Goal: Task Accomplishment & Management: Use online tool/utility

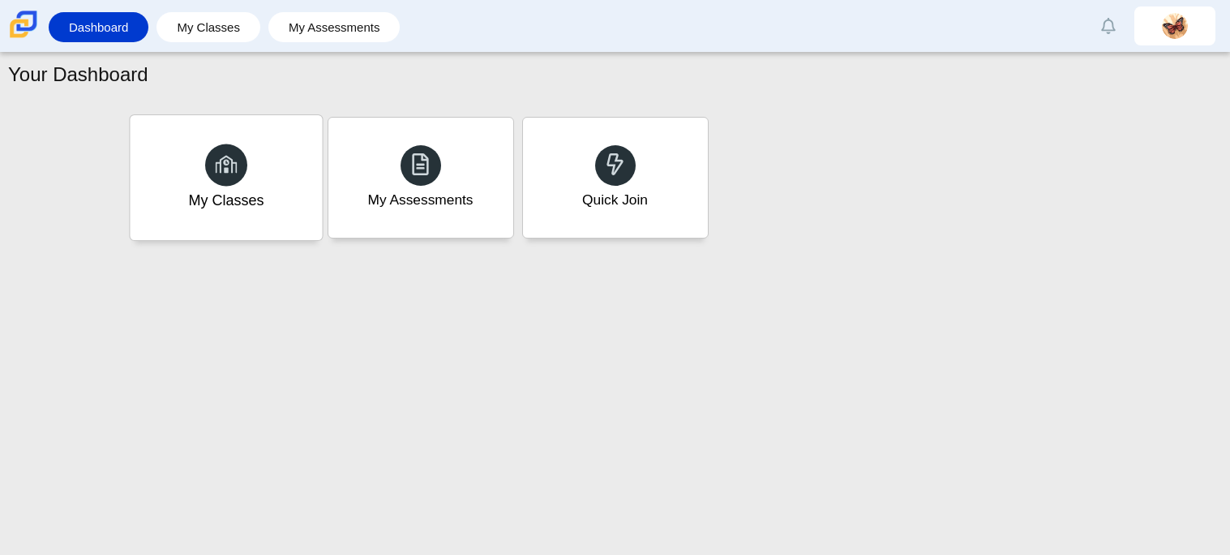
click at [225, 196] on div "My Classes" at bounding box center [225, 200] width 75 height 21
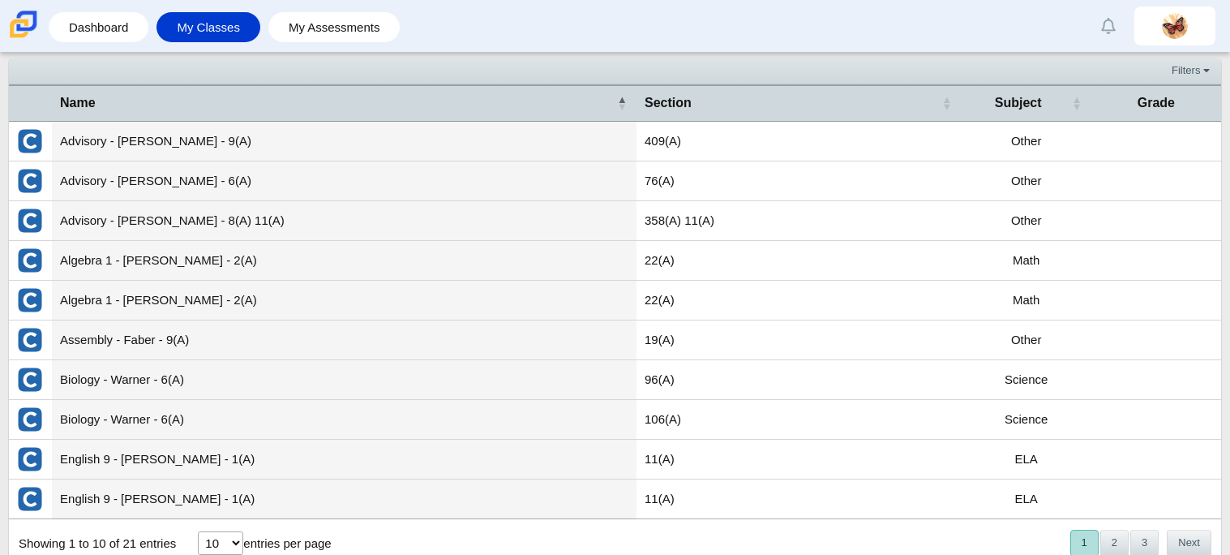
scroll to position [58, 0]
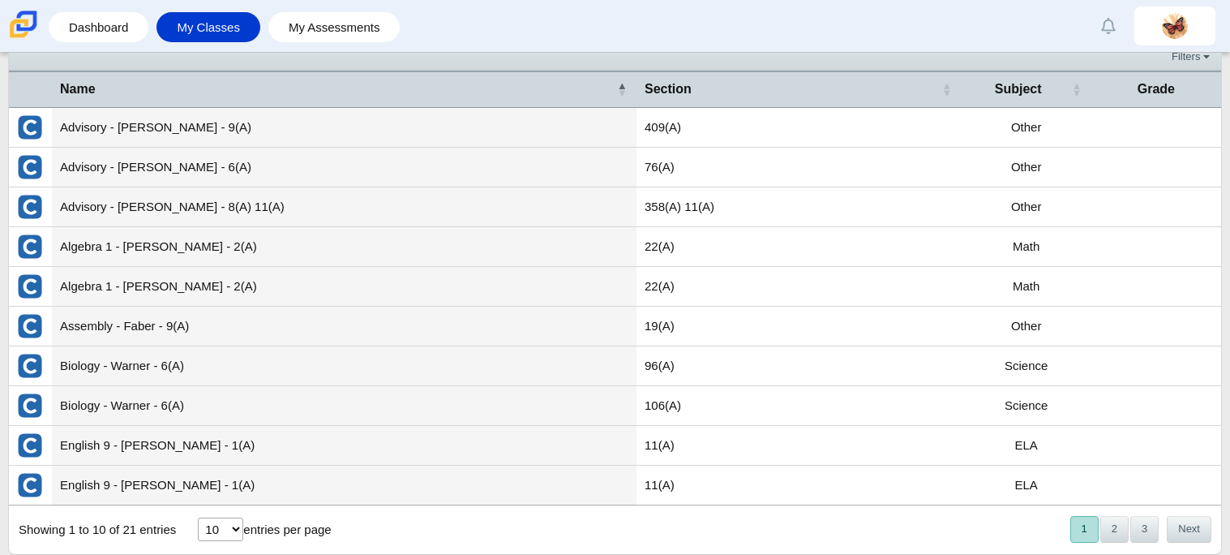
click at [160, 323] on td "Assembly - Faber - 9(A)" at bounding box center [344, 326] width 585 height 40
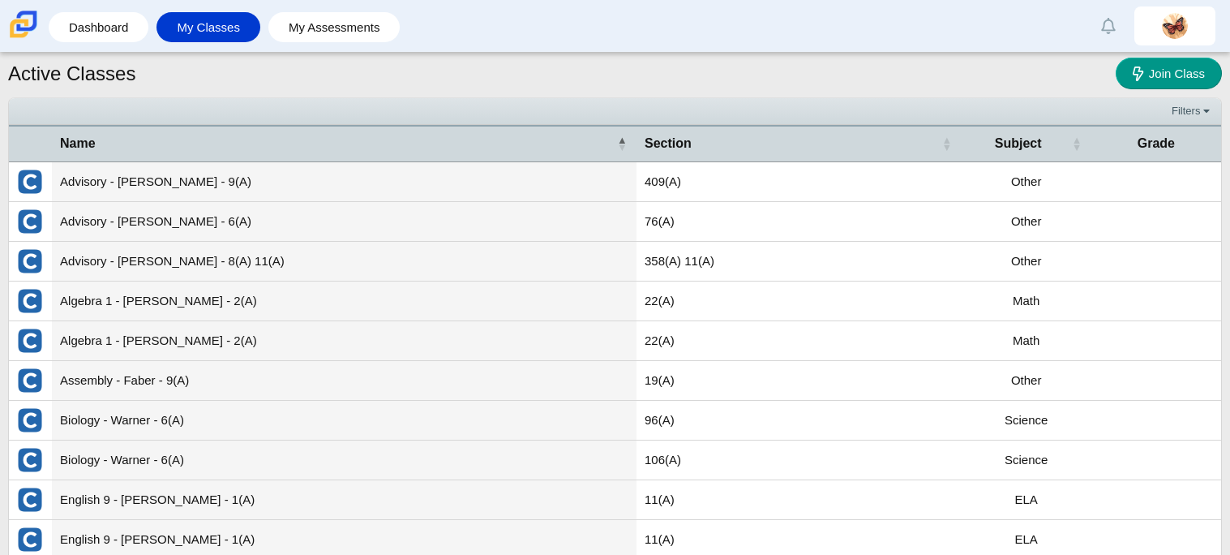
scroll to position [0, 0]
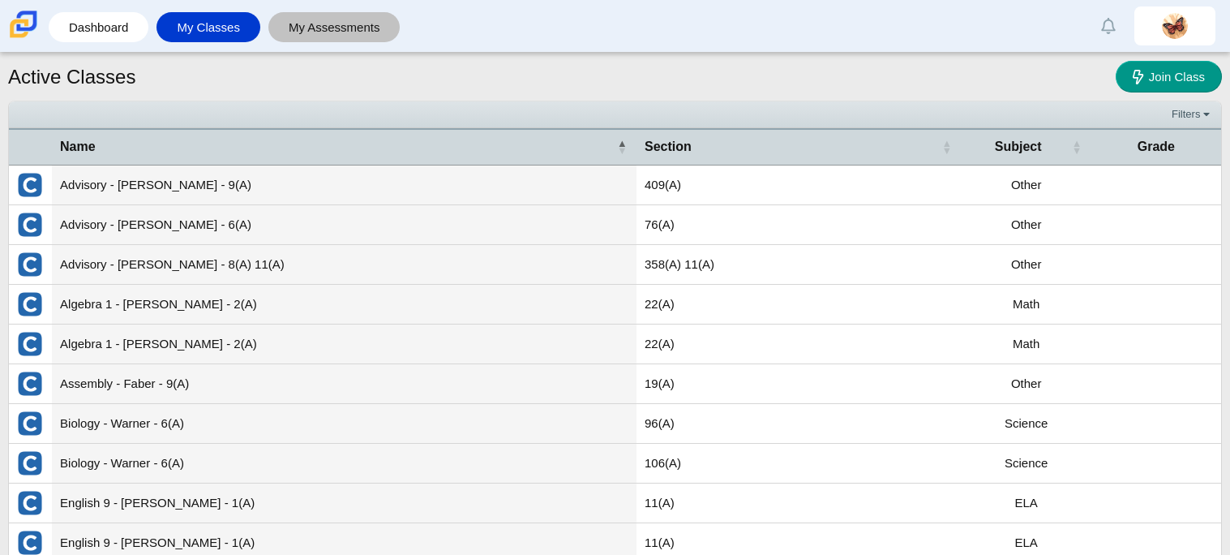
click at [305, 30] on link "My Assessments" at bounding box center [334, 27] width 116 height 30
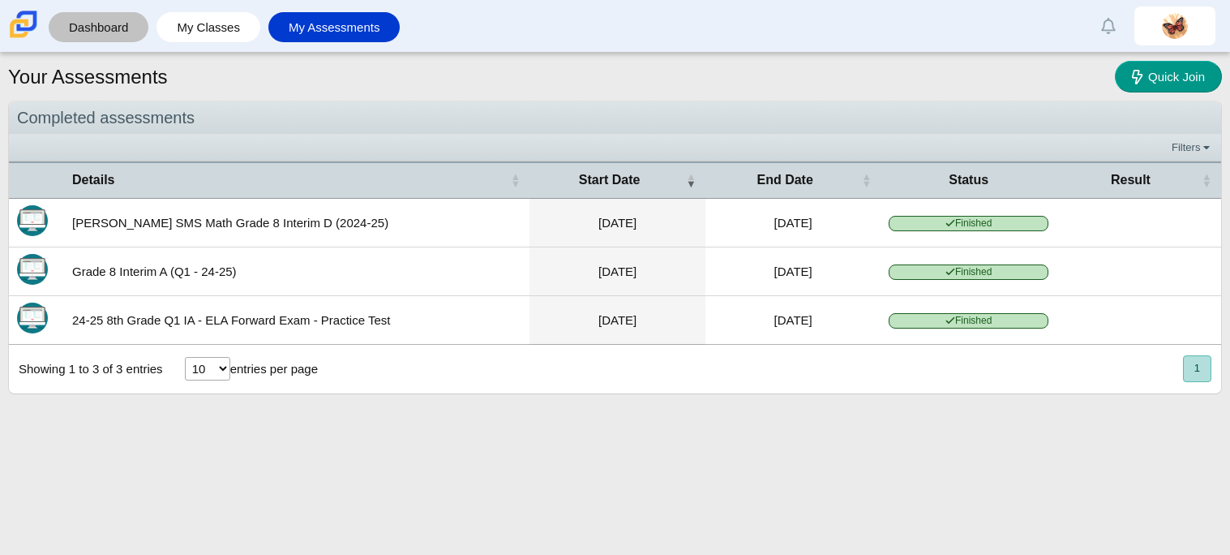
click at [84, 31] on link "Dashboard" at bounding box center [99, 27] width 84 height 30
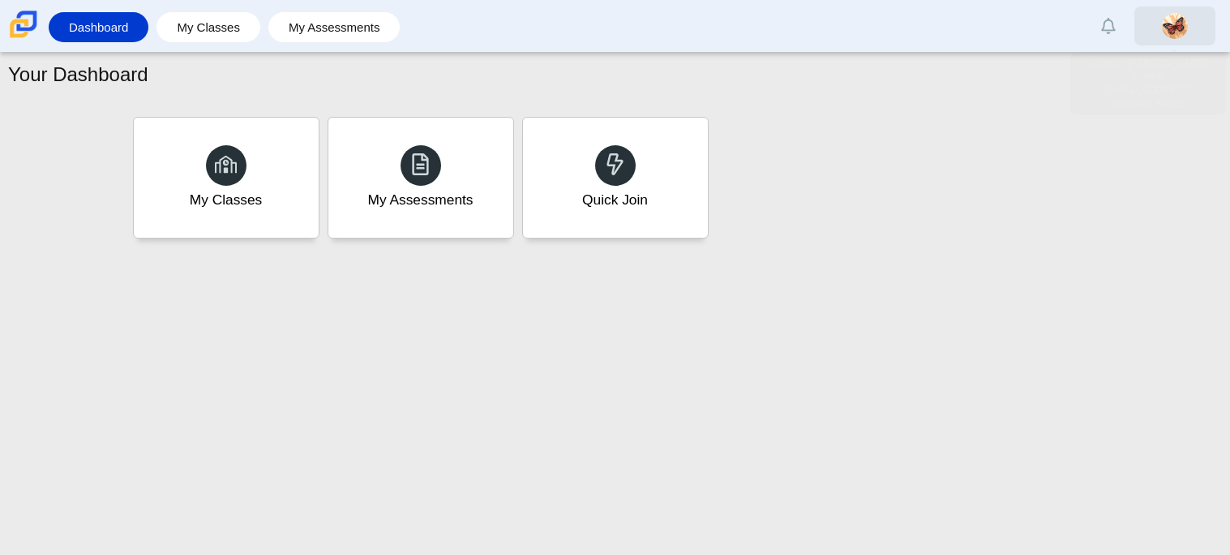
click at [1165, 32] on img at bounding box center [1175, 26] width 26 height 26
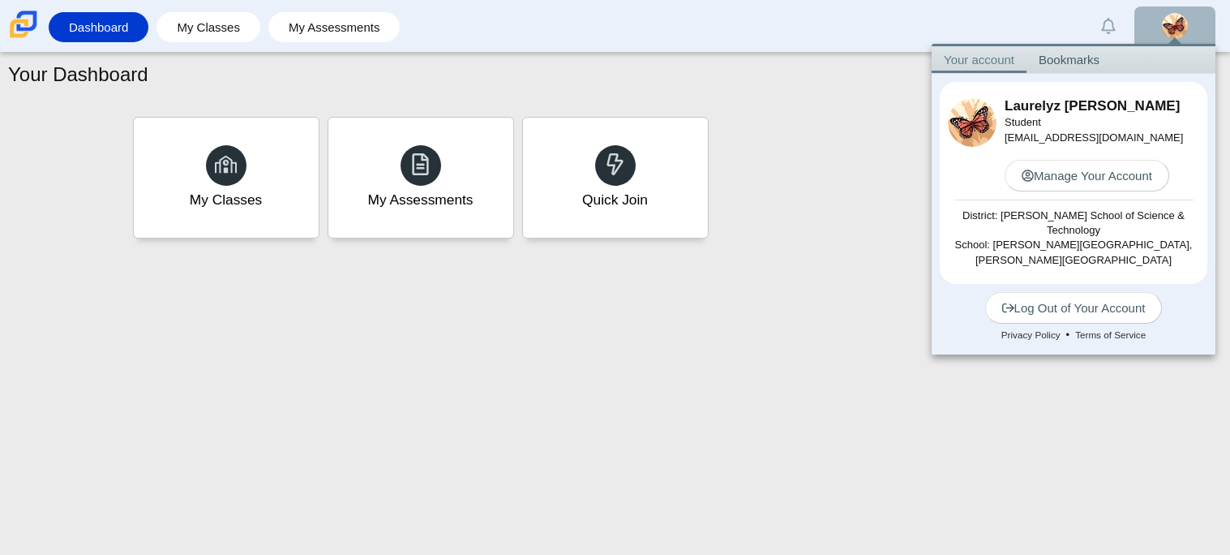
click at [850, 203] on div "My Classes My Assessments Quick Join" at bounding box center [615, 178] width 973 height 130
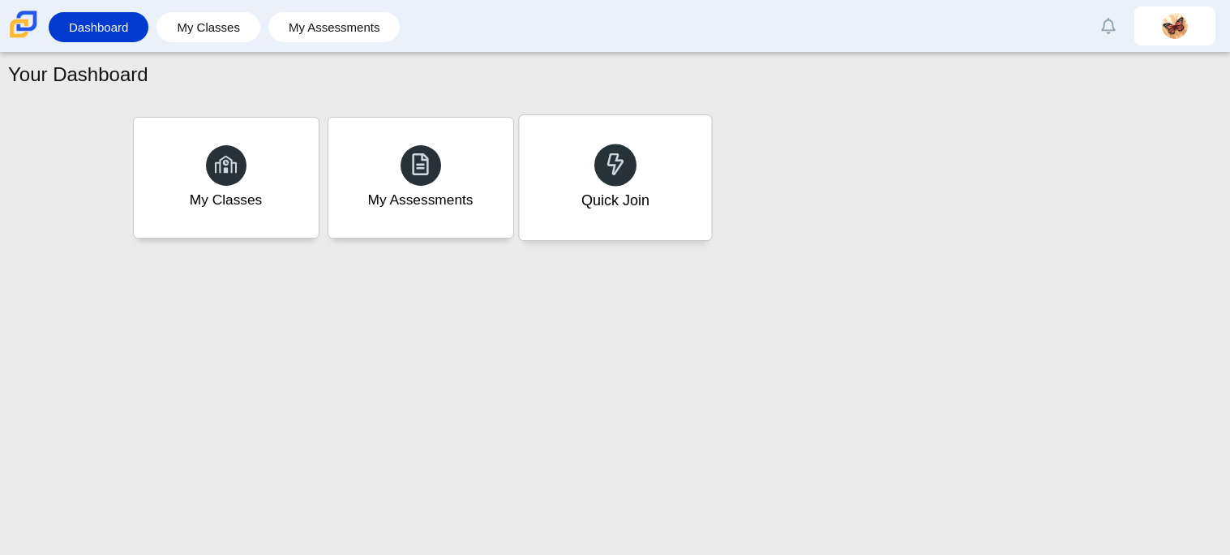
click at [619, 135] on div "Quick Join" at bounding box center [615, 177] width 192 height 125
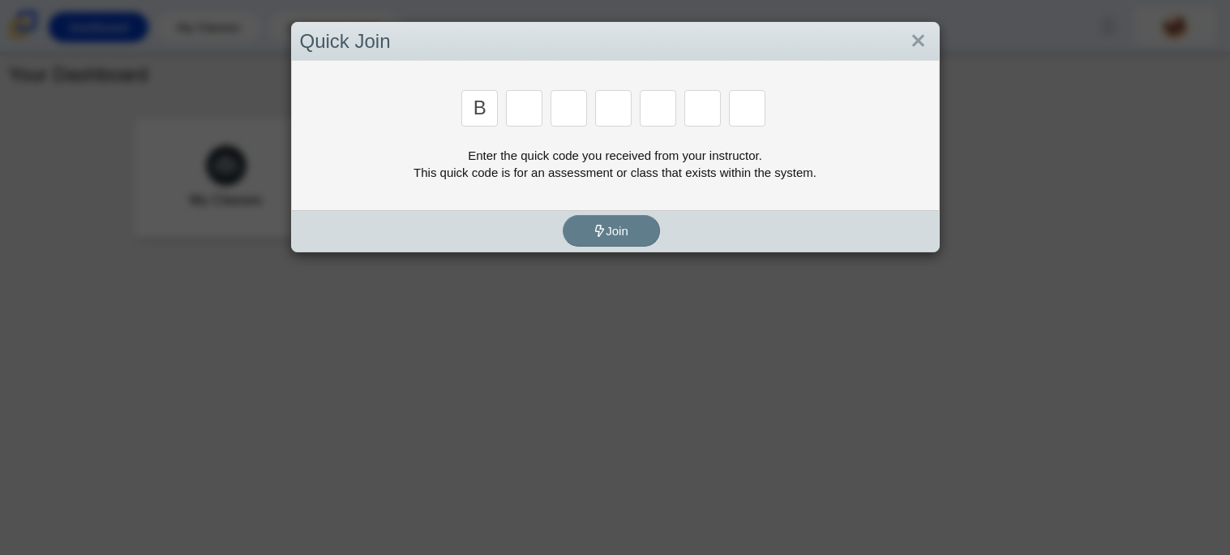
type input "b"
type input "m"
type input "3"
type input "5"
type input "3"
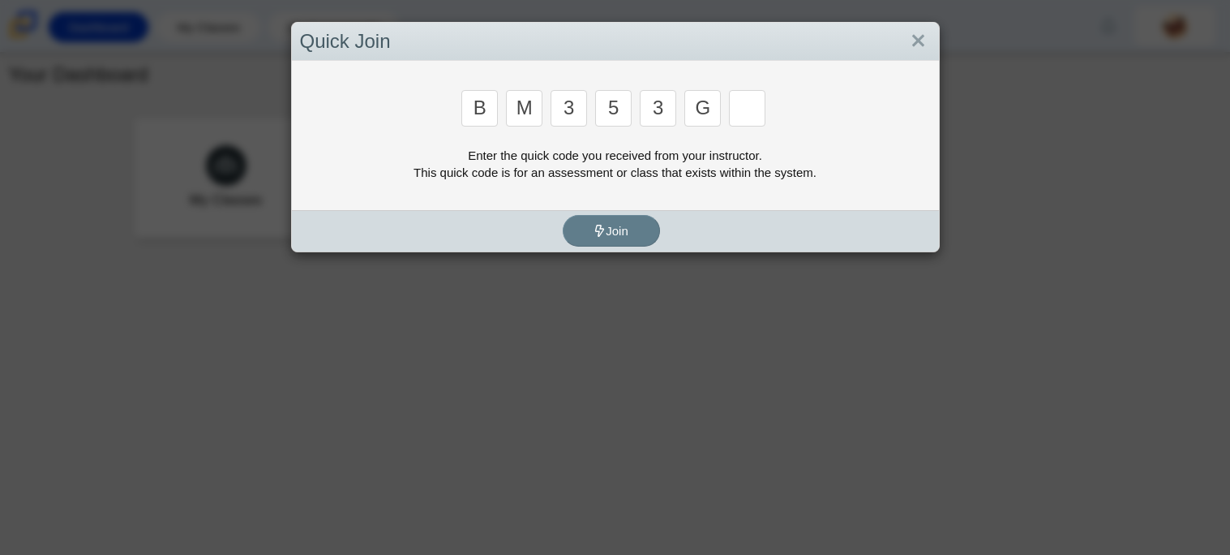
type input "g"
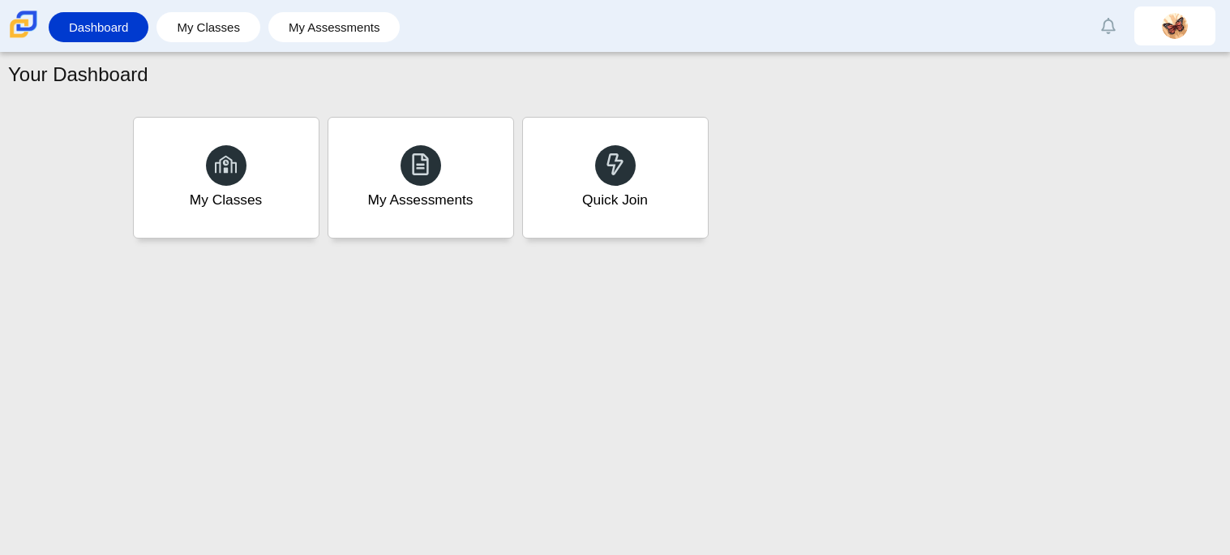
type input "b"
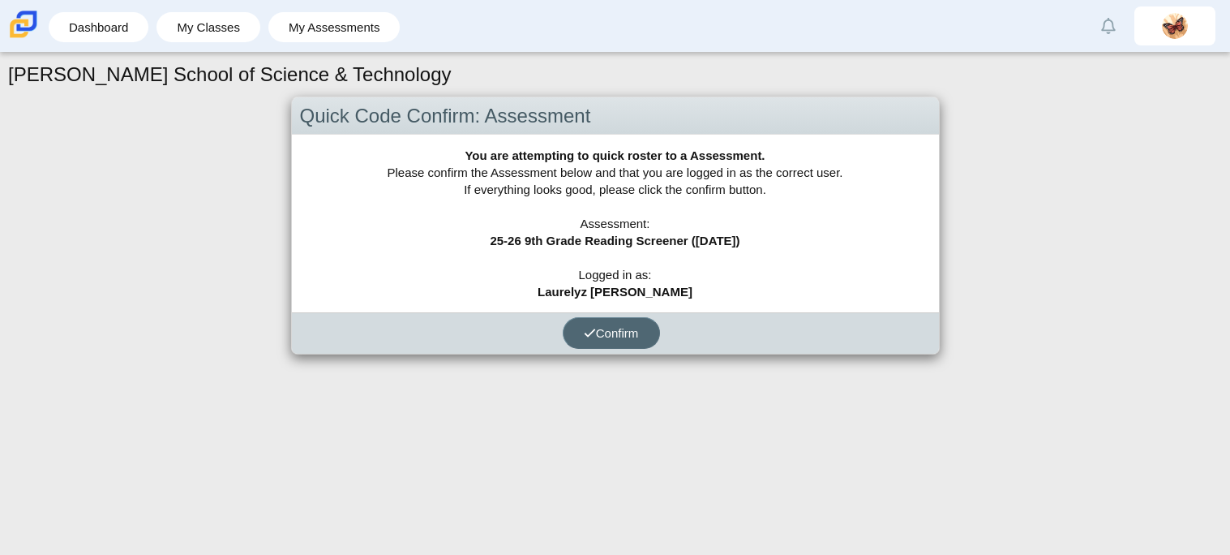
click at [600, 323] on button "Confirm" at bounding box center [611, 333] width 97 height 32
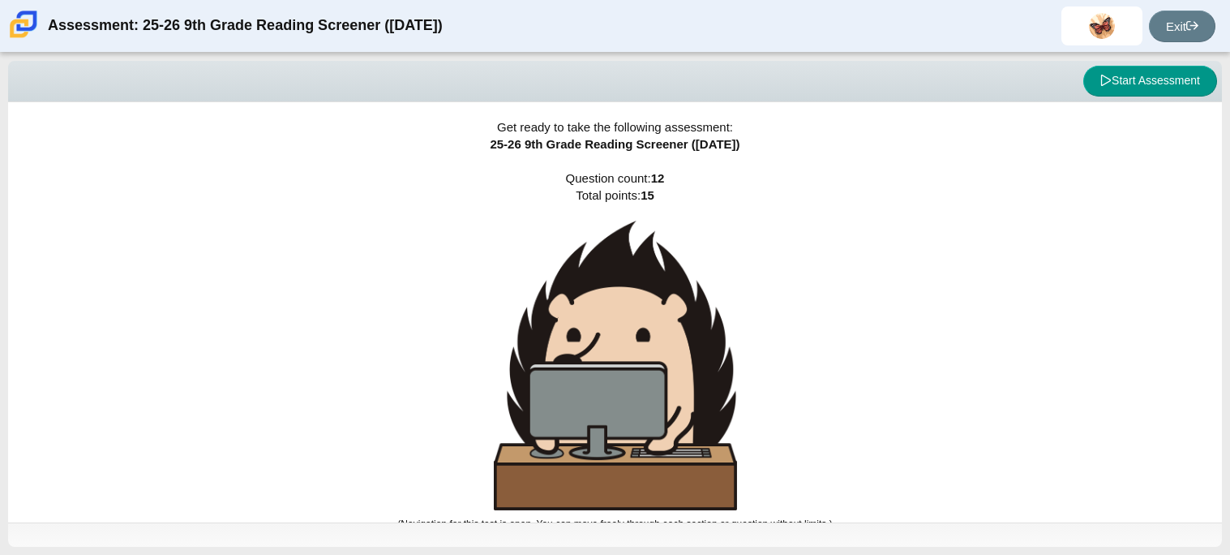
scroll to position [10, 0]
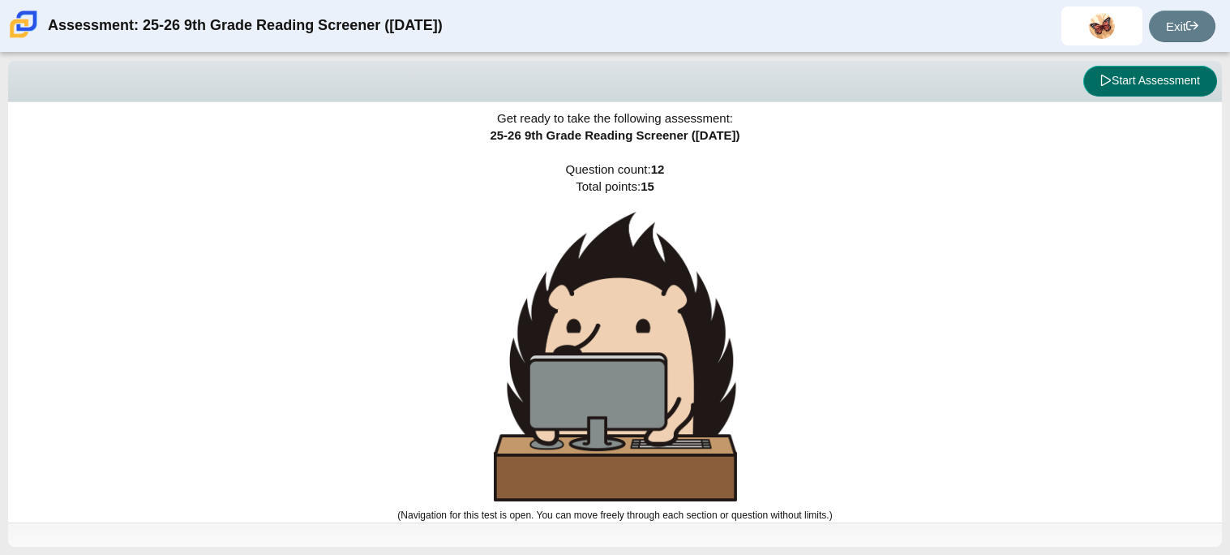
click at [1173, 78] on button "Start Assessment" at bounding box center [1150, 81] width 134 height 31
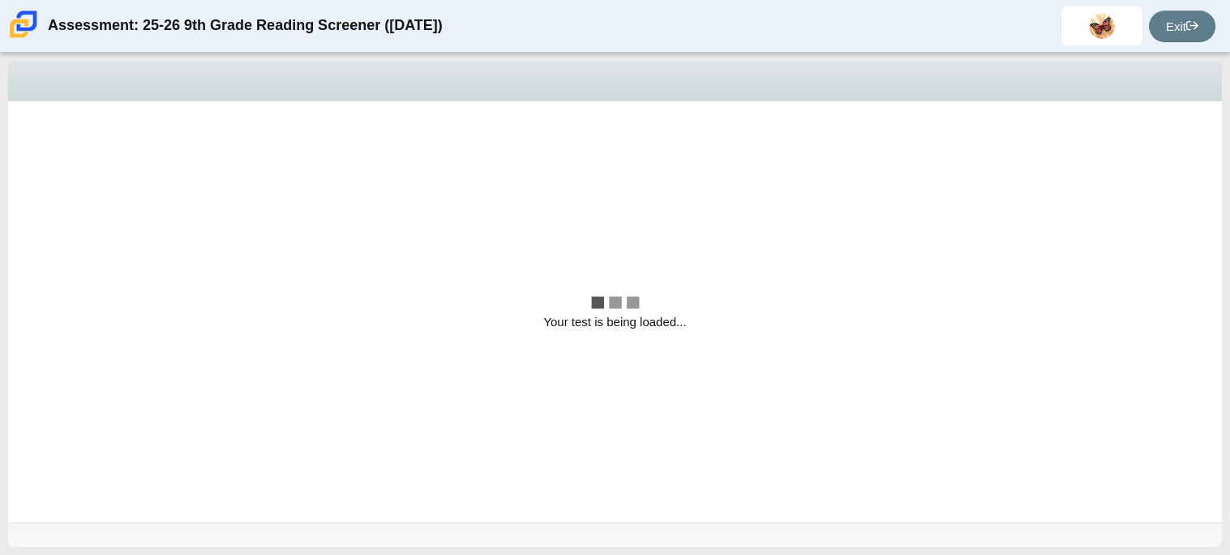
scroll to position [0, 0]
select select "ccc5b315-3c7c-471c-bf90-f22c8299c798"
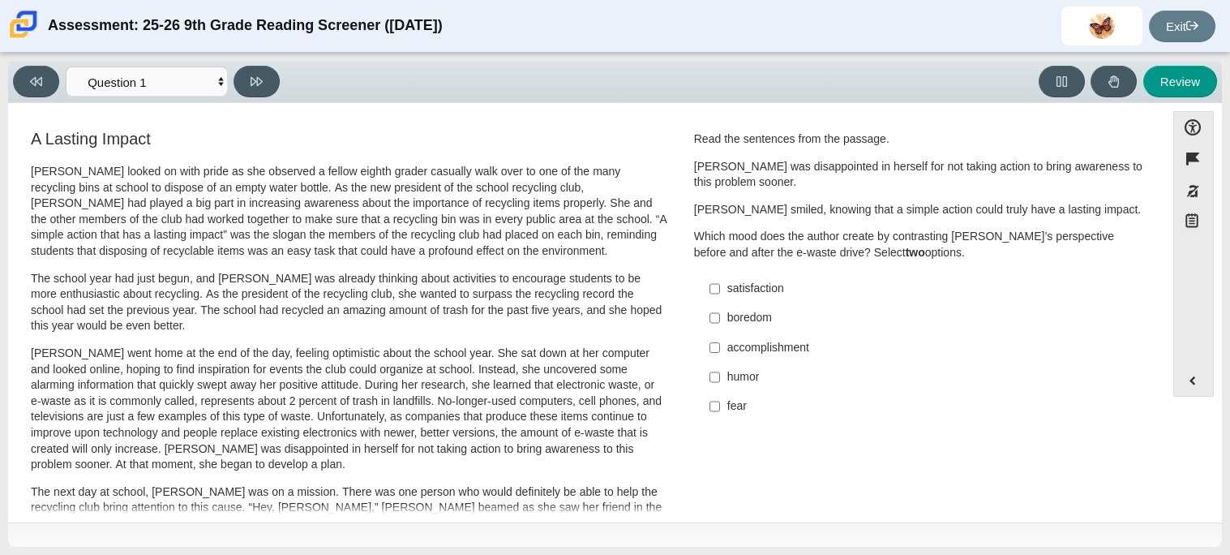
click at [746, 294] on div "satisfaction" at bounding box center [931, 289] width 409 height 16
click at [720, 294] on input "satisfaction satisfaction" at bounding box center [714, 288] width 11 height 29
checkbox input "true"
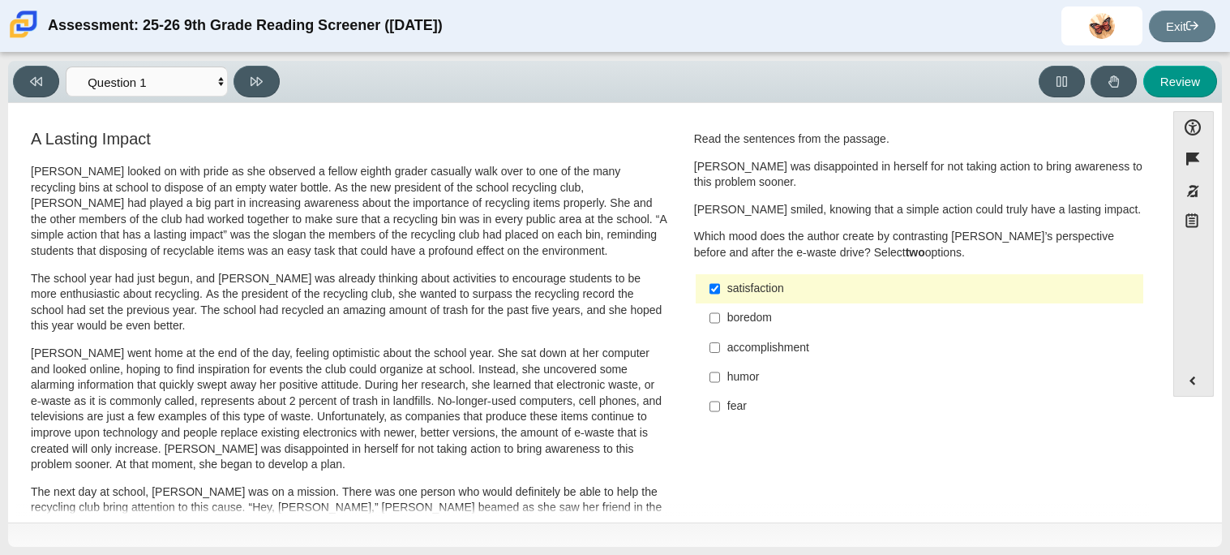
click at [764, 351] on div "accomplishment" at bounding box center [931, 348] width 409 height 16
click at [720, 351] on input "accomplishment accomplishment" at bounding box center [714, 346] width 11 height 29
checkbox input "true"
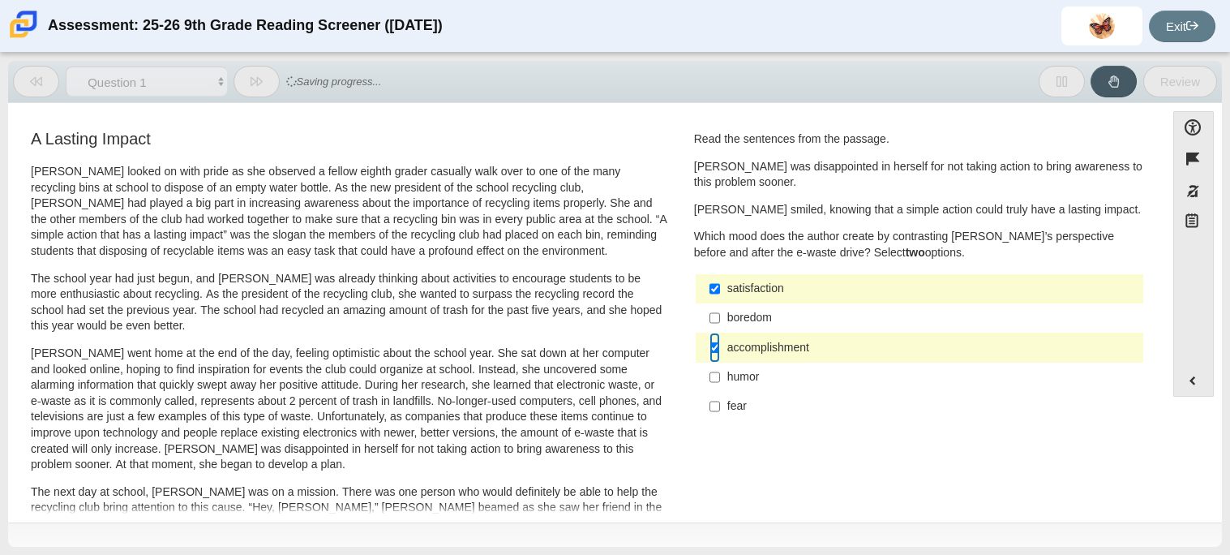
scroll to position [2, 0]
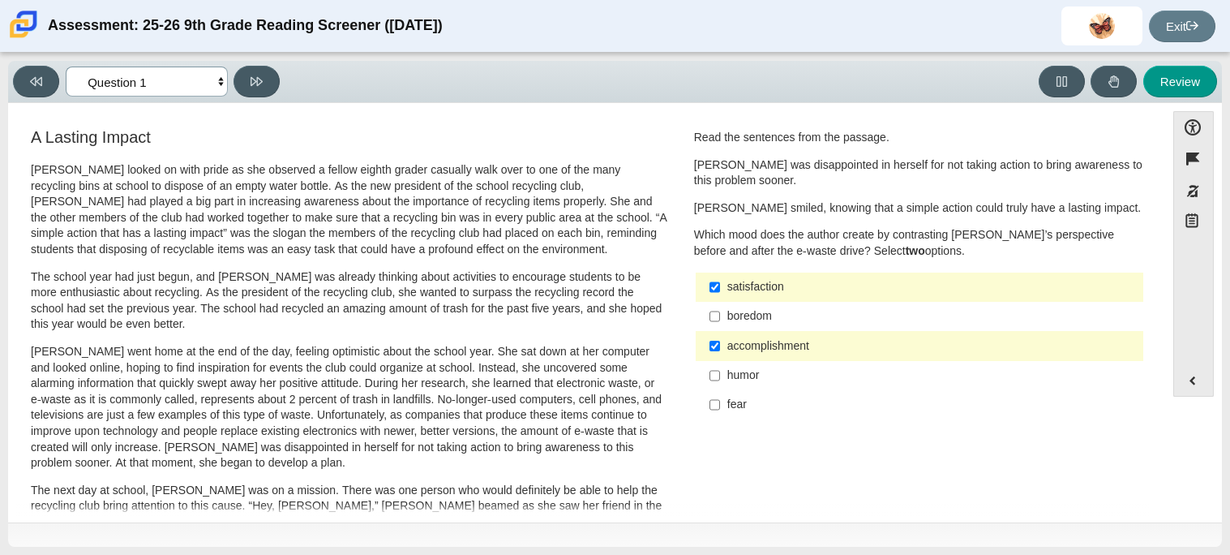
click at [177, 85] on select "Questions Question 1 Question 2 Question 3 Question 4 Question 5 Question 6 Que…" at bounding box center [147, 81] width 162 height 30
click at [186, 81] on select "Questions Question 1 Question 2 Question 3 Question 4 Question 5 Question 6 Que…" at bounding box center [147, 81] width 162 height 30
click at [258, 79] on icon at bounding box center [257, 81] width 12 height 9
select select "0ff64528-ffd7-428d-b192-babfaadd44e8"
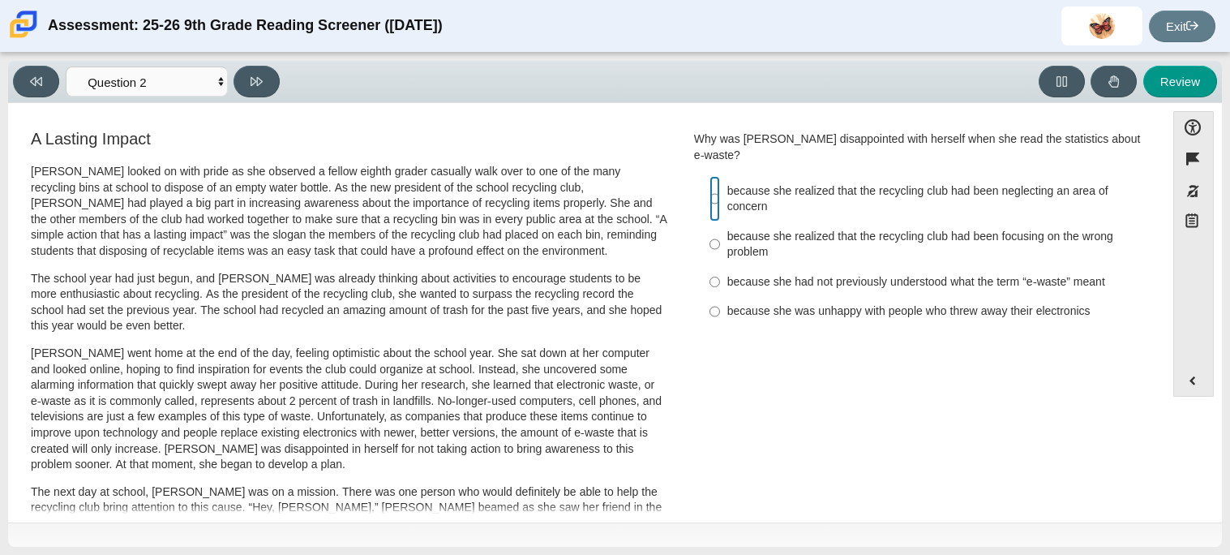
click at [709, 191] on input "because she realized that the recycling club had been neglecting an area of con…" at bounding box center [714, 198] width 11 height 45
radio input "true"
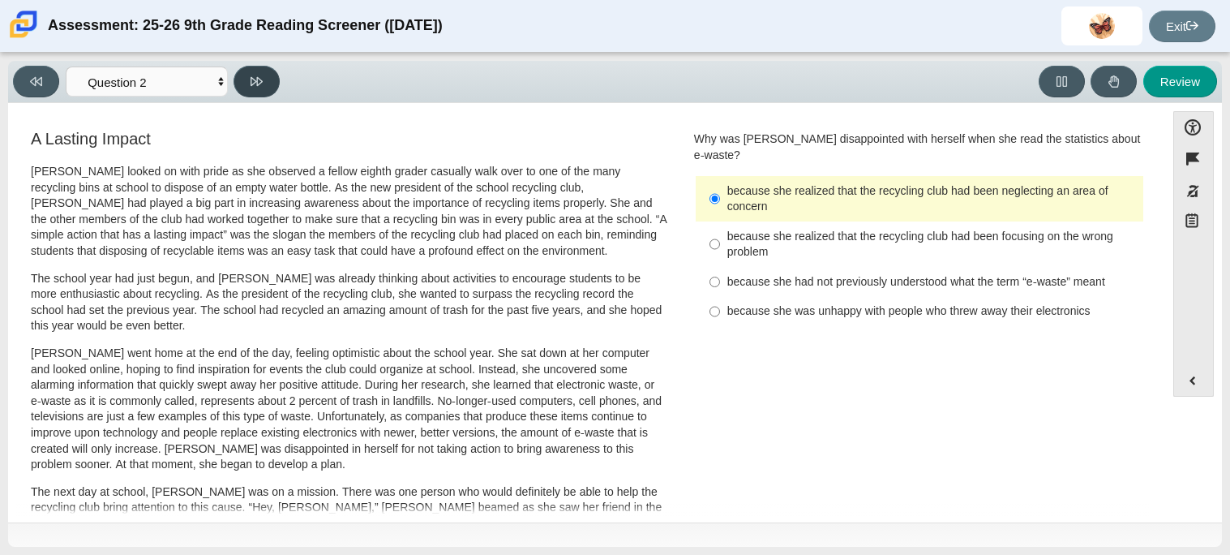
click at [254, 79] on icon at bounding box center [257, 81] width 12 height 12
select select "7ce3d843-6974-4858-901c-1ff39630e843"
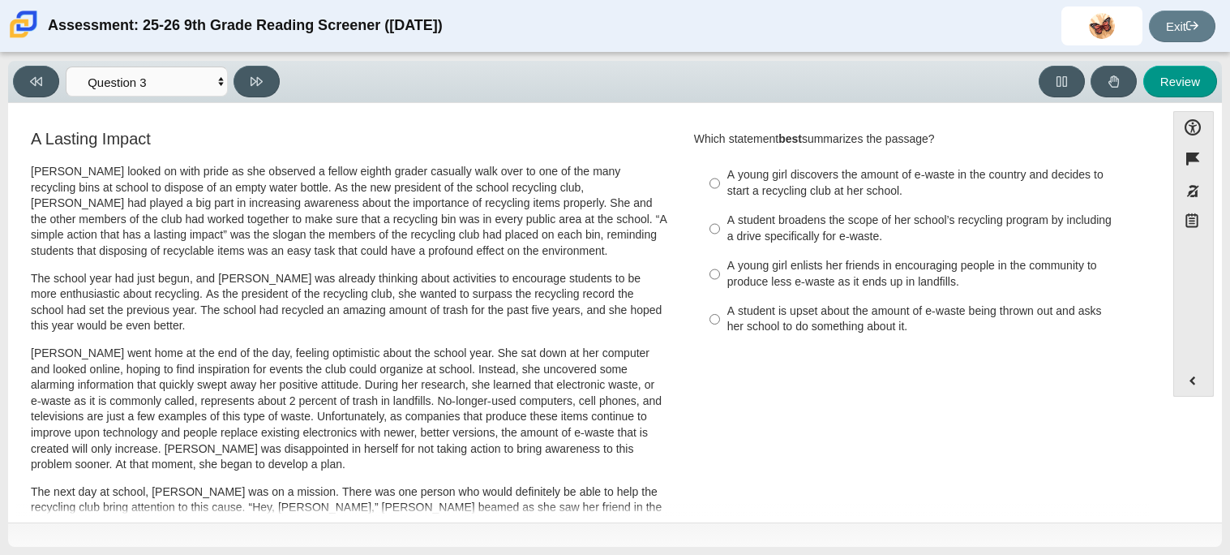
click at [715, 268] on label "A young girl enlists her friends in encouraging people in the community to prod…" at bounding box center [920, 273] width 445 height 45
click at [715, 268] on input "A young girl enlists her friends in encouraging people in the community to prod…" at bounding box center [714, 273] width 11 height 45
radio input "true"
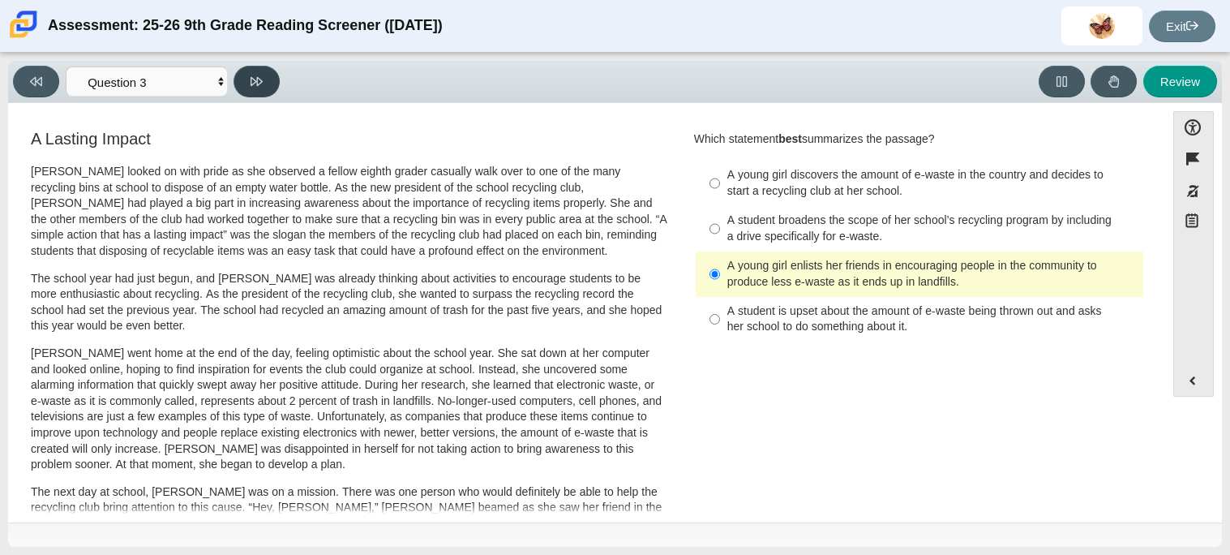
click at [246, 70] on button at bounding box center [256, 82] width 46 height 32
select select "ca9ea0f1-49c5-4bd1-83b0-472c18652b42"
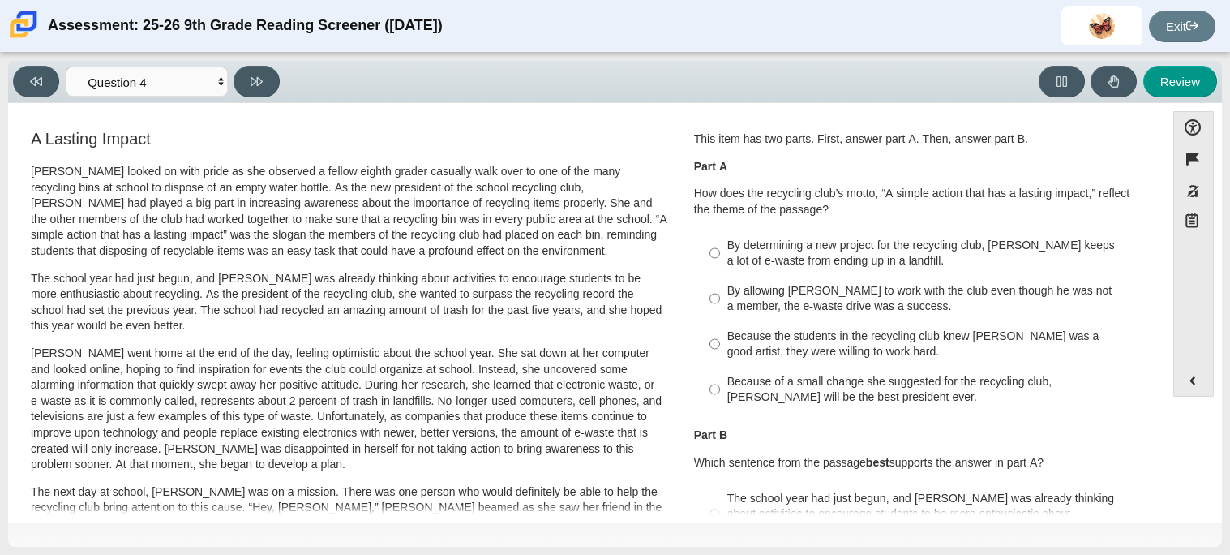
click at [770, 249] on div "By determining a new project for the recycling club, [PERSON_NAME] keeps a lot …" at bounding box center [931, 254] width 409 height 32
click at [720, 249] on input "By determining a new project for the recycling club, [PERSON_NAME] keeps a lot …" at bounding box center [714, 252] width 11 height 45
radio input "true"
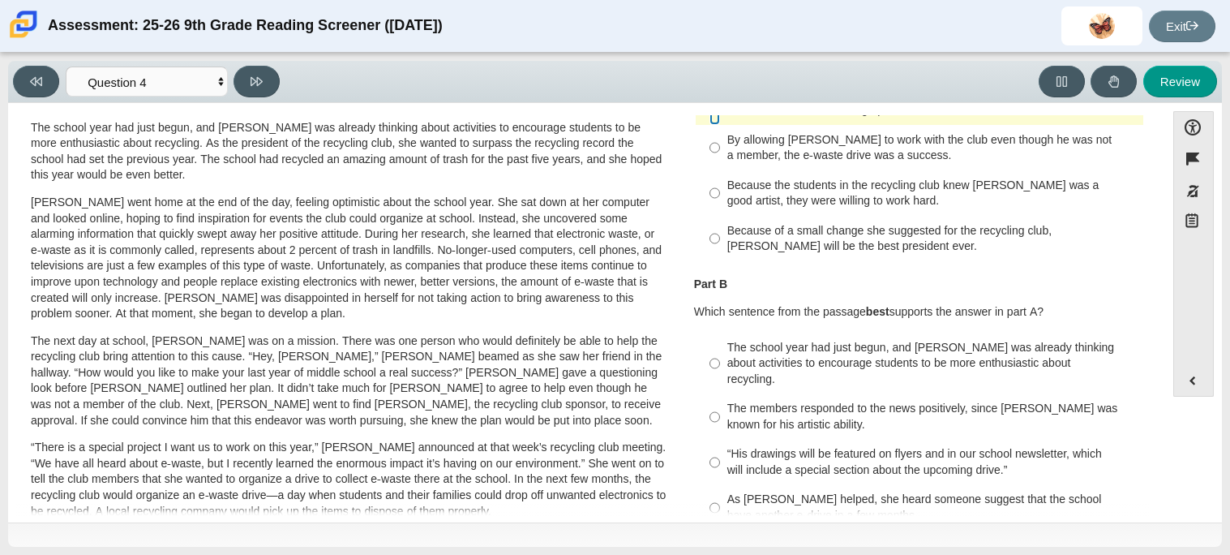
scroll to position [168, 0]
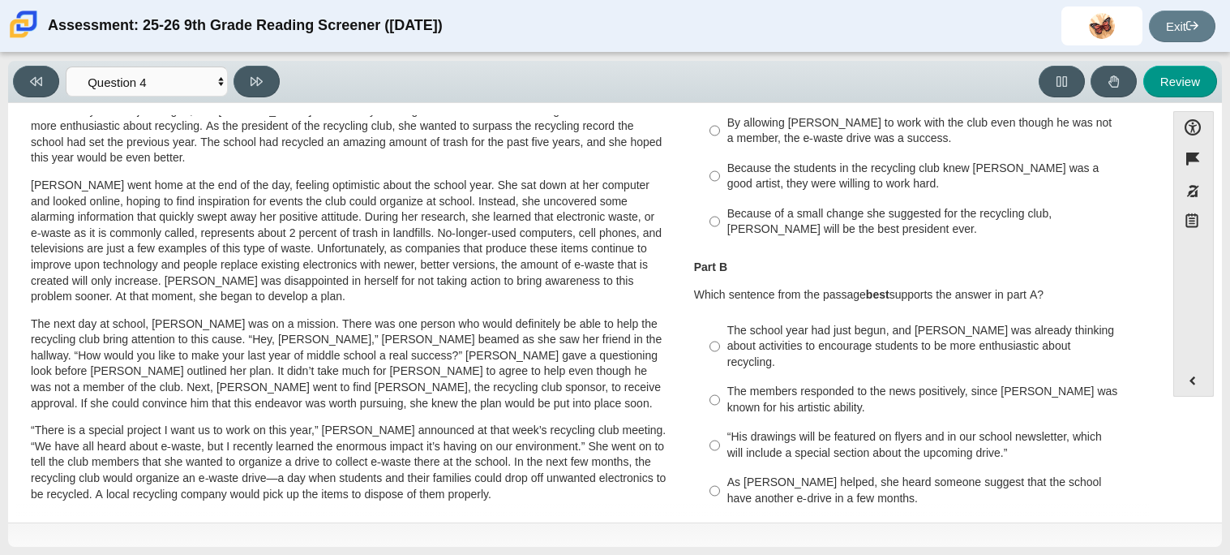
click at [786, 323] on div "The school year had just begun, and [PERSON_NAME] was already thinking about ac…" at bounding box center [931, 347] width 409 height 48
click at [720, 322] on input "The school year had just begun, and [PERSON_NAME] was already thinking about ac…" at bounding box center [714, 346] width 11 height 62
radio input "true"
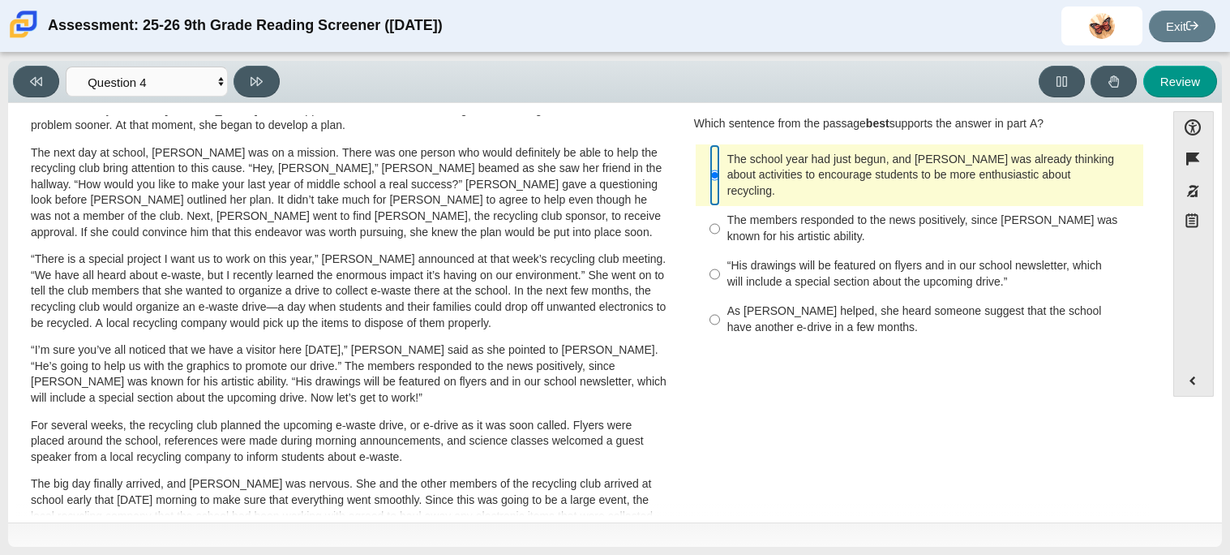
scroll to position [0, 0]
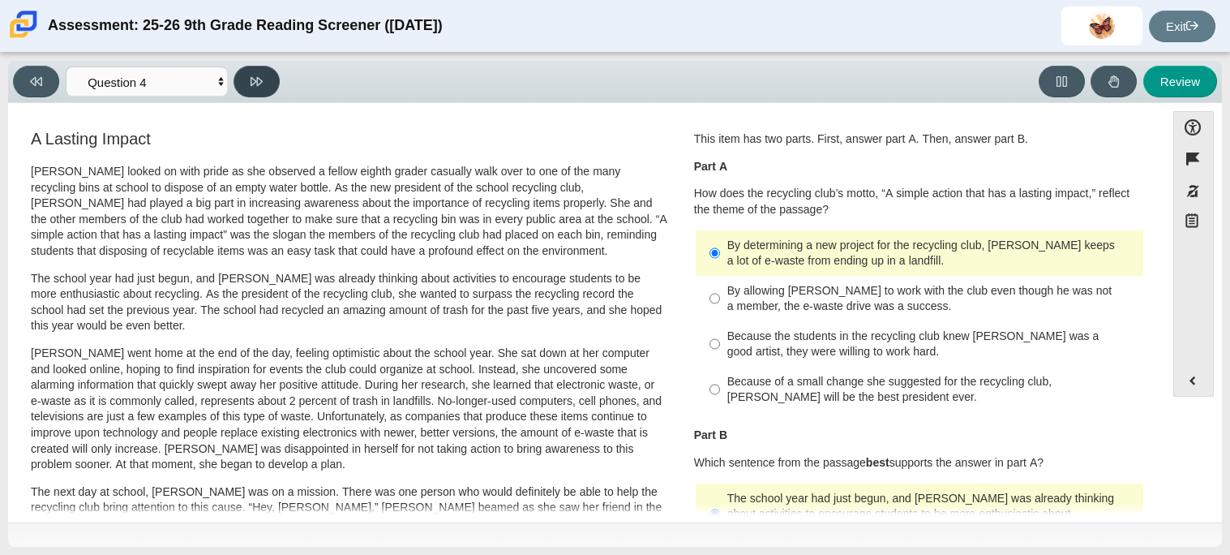
click at [254, 80] on icon at bounding box center [257, 81] width 12 height 12
select select "e41f1a79-e29f-4095-8030-a53364015bed"
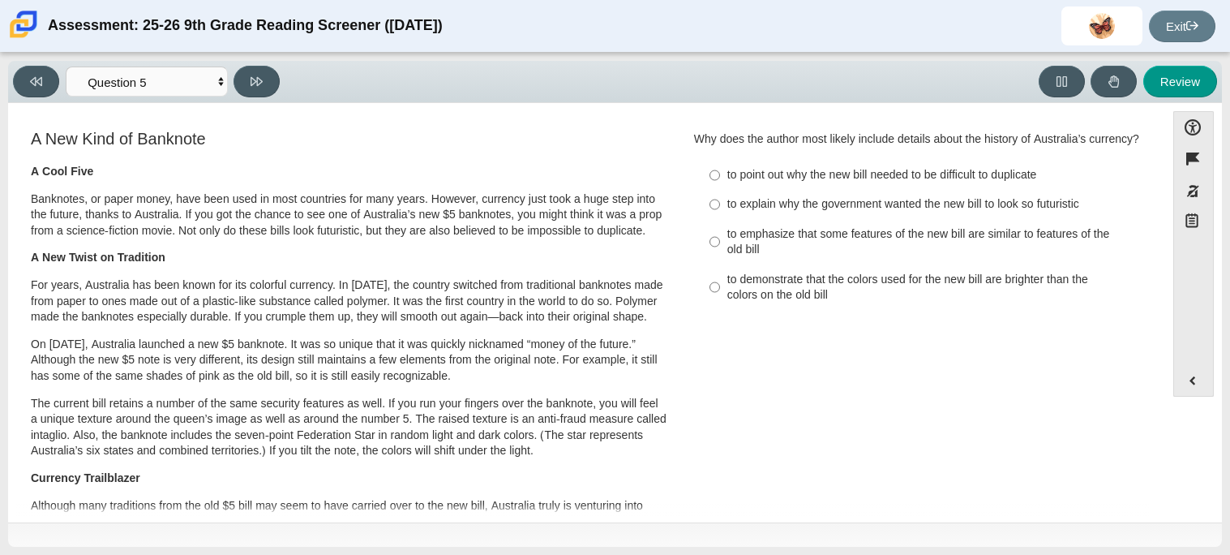
click at [802, 252] on div "to emphasize that some features of the new bill are similar to features of the …" at bounding box center [931, 242] width 409 height 32
click at [720, 252] on input "to emphasize that some features of the new bill are similar to features of the …" at bounding box center [714, 241] width 11 height 45
radio input "true"
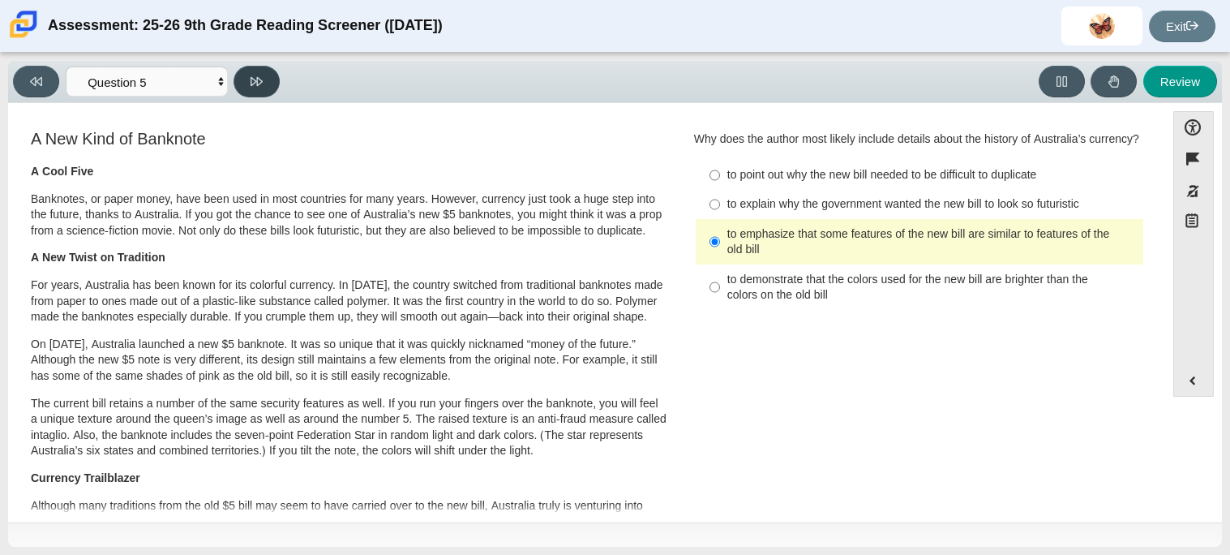
click at [251, 89] on button at bounding box center [256, 82] width 46 height 32
select select "69146e31-7b3d-4a3e-9ce6-f30c24342ae0"
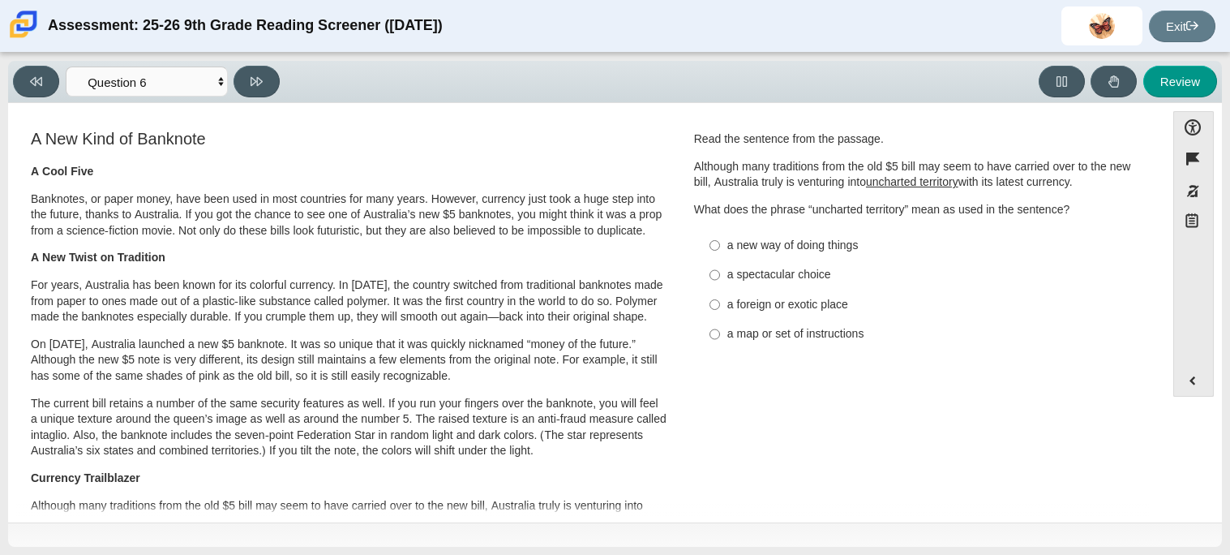
click at [773, 239] on div "a new way of doing things" at bounding box center [931, 246] width 409 height 16
click at [720, 239] on input "a new way of doing things a new way of doing things" at bounding box center [714, 244] width 11 height 29
radio input "true"
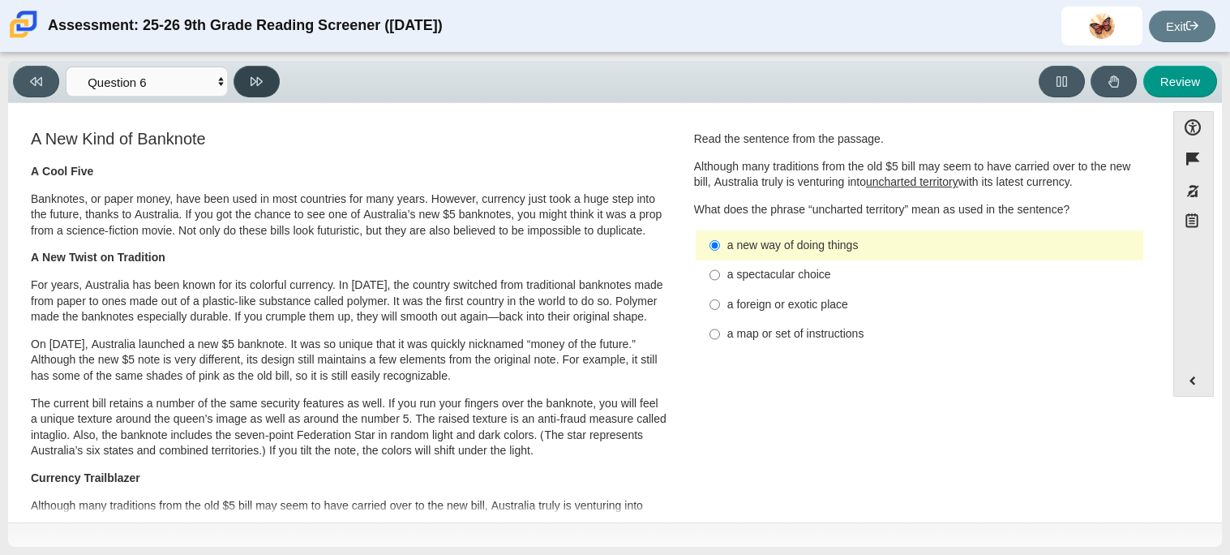
click at [244, 89] on button at bounding box center [256, 82] width 46 height 32
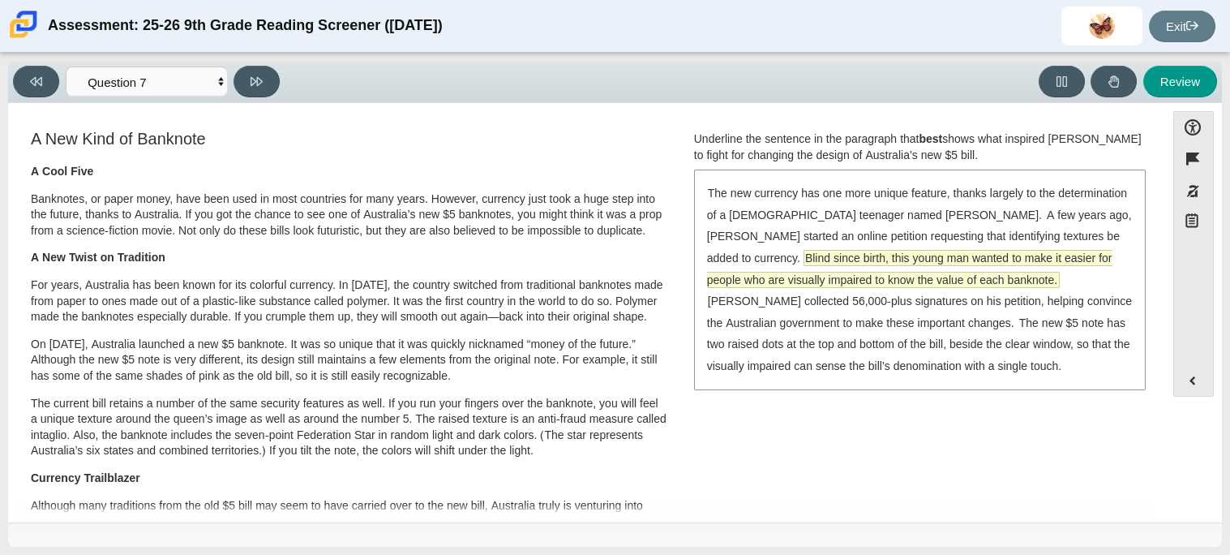
click at [821, 265] on span "Blind since birth, this young man wanted to make it easier for people who are v…" at bounding box center [909, 269] width 405 height 36
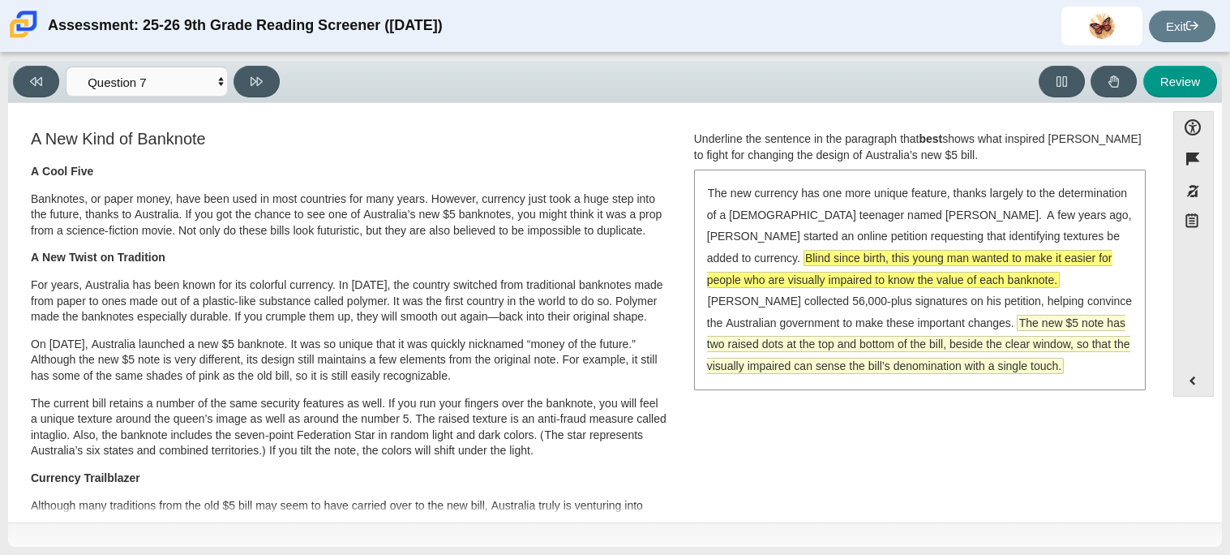
click at [810, 326] on span "The new $5 note has two raised dots at the top and bottom of the bill, beside t…" at bounding box center [918, 344] width 423 height 58
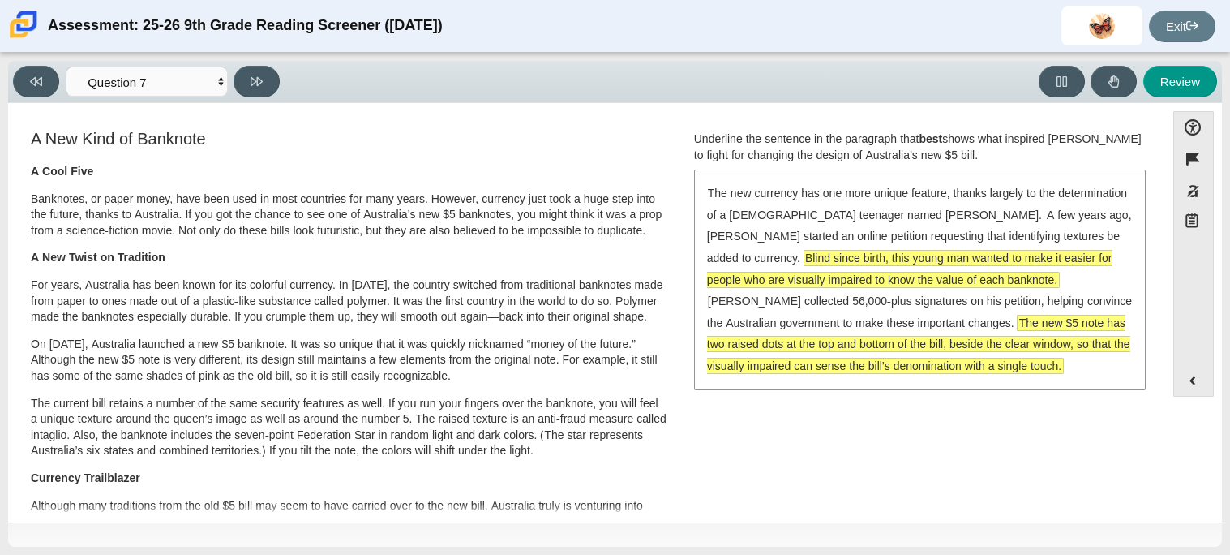
click at [818, 325] on span "The new $5 note has two raised dots at the top and bottom of the bill, beside t…" at bounding box center [918, 344] width 423 height 58
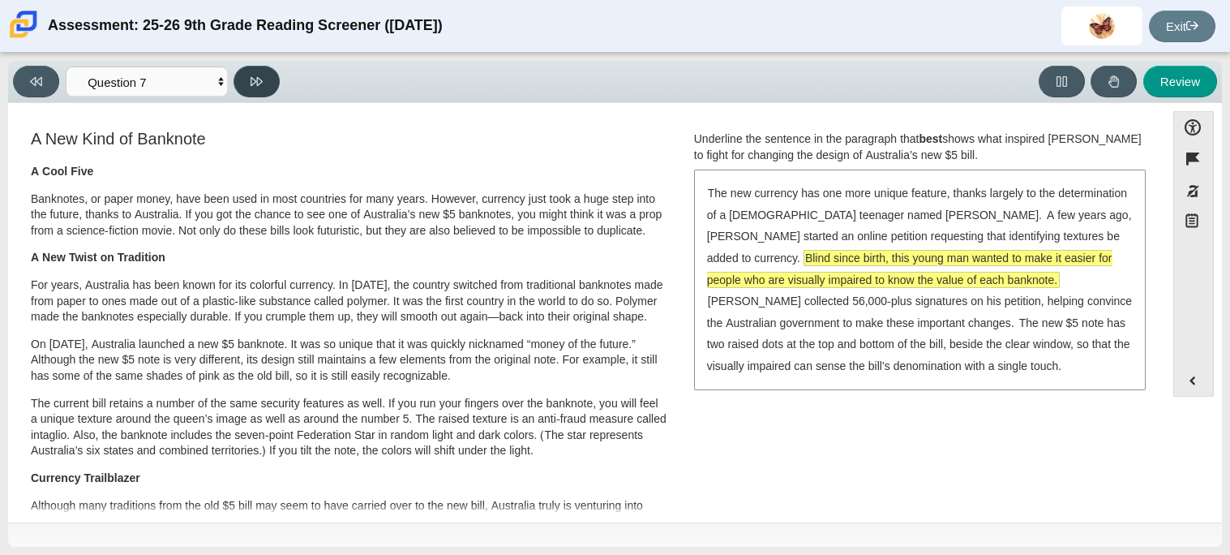
click at [263, 80] on icon at bounding box center [257, 81] width 12 height 12
select select "ea8338c2-a6a3-418e-a305-2b963b54a290"
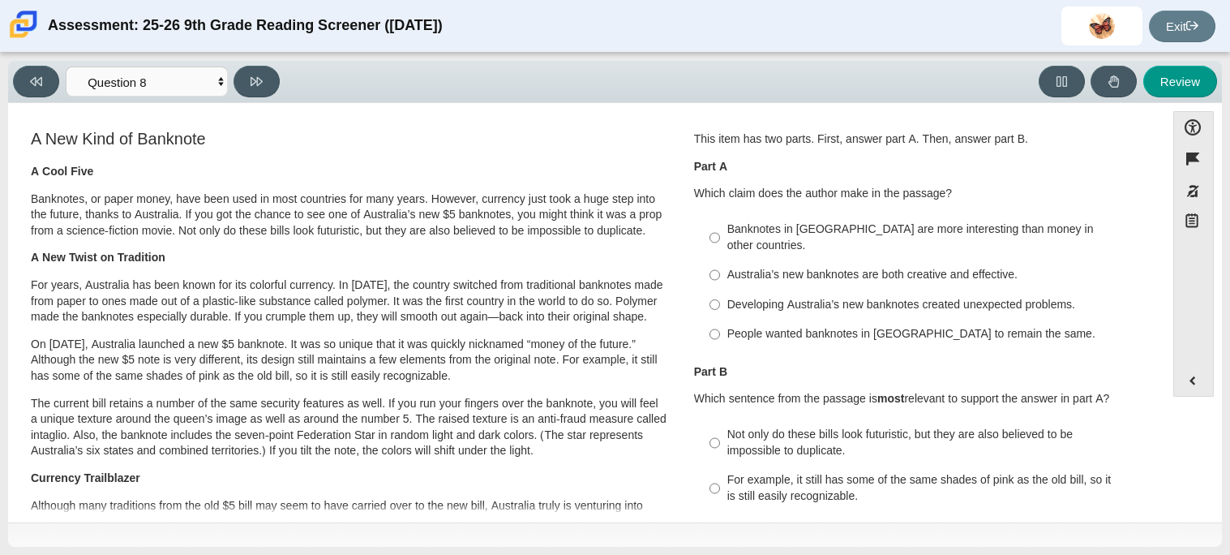
click at [774, 267] on div "Australia’s new banknotes are both creative and effective." at bounding box center [931, 275] width 409 height 16
click at [720, 260] on input "Australia’s new banknotes are both creative and effective. Australia’s new bank…" at bounding box center [714, 274] width 11 height 29
radio input "true"
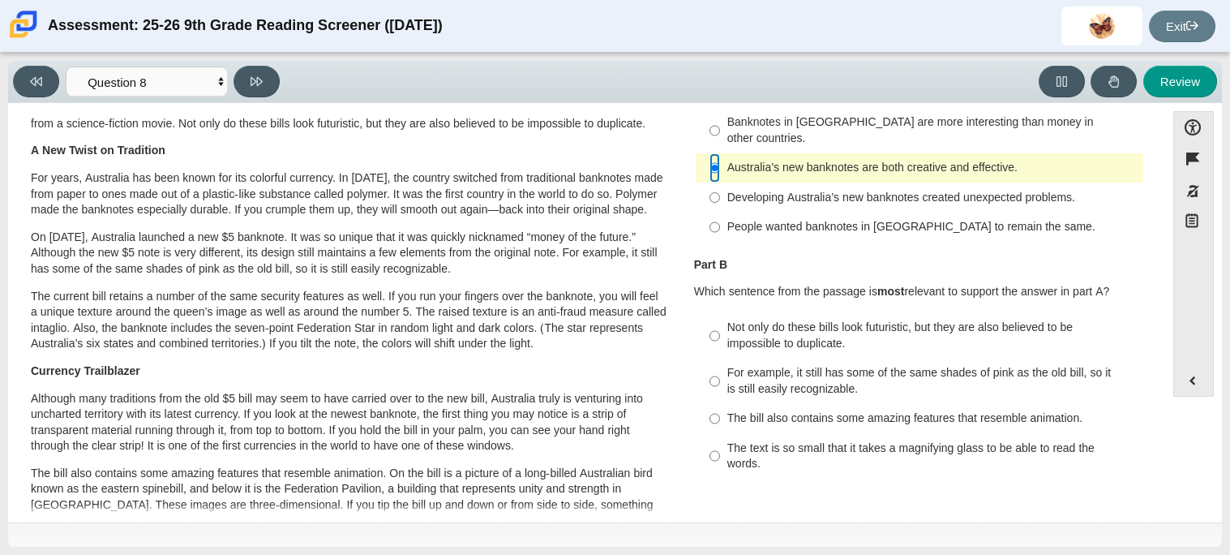
scroll to position [112, 0]
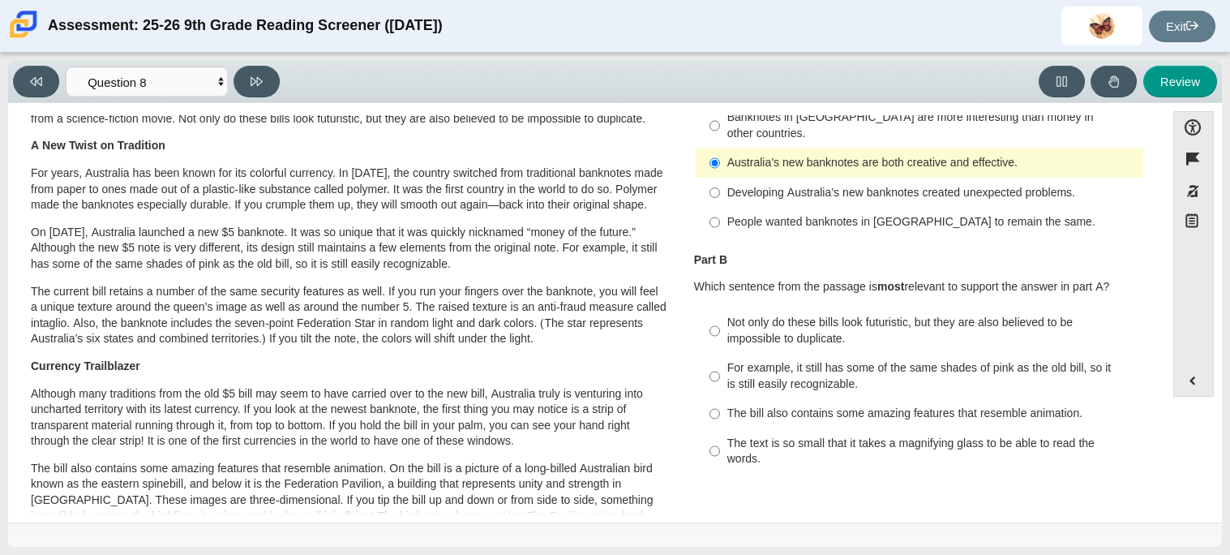
click at [833, 405] on div "The bill also contains some amazing features that resemble animation." at bounding box center [931, 413] width 409 height 16
click at [720, 401] on input "The bill also contains some amazing features that resemble animation. The bill …" at bounding box center [714, 413] width 11 height 29
radio input "true"
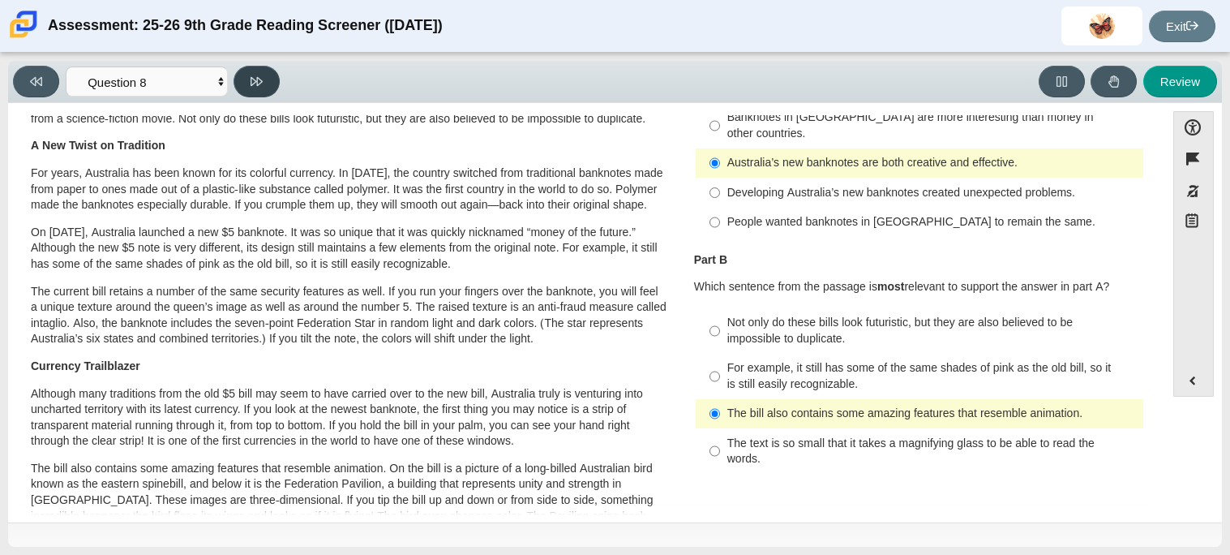
click at [242, 87] on button at bounding box center [256, 82] width 46 height 32
select select "89f058d6-b15c-4ef5-a4b3-fdaffb8868b6"
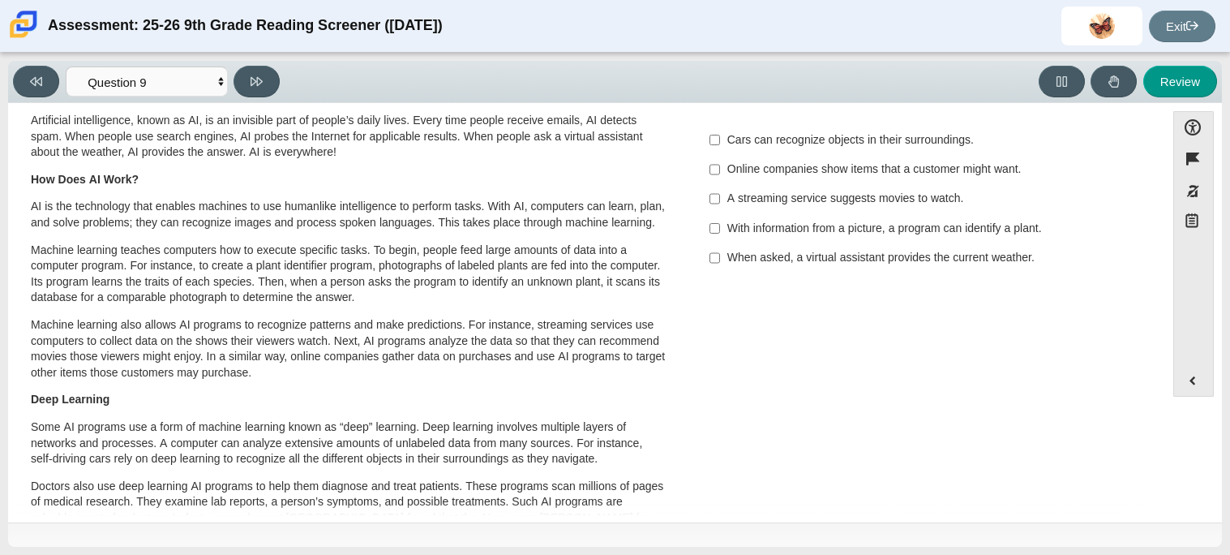
scroll to position [0, 0]
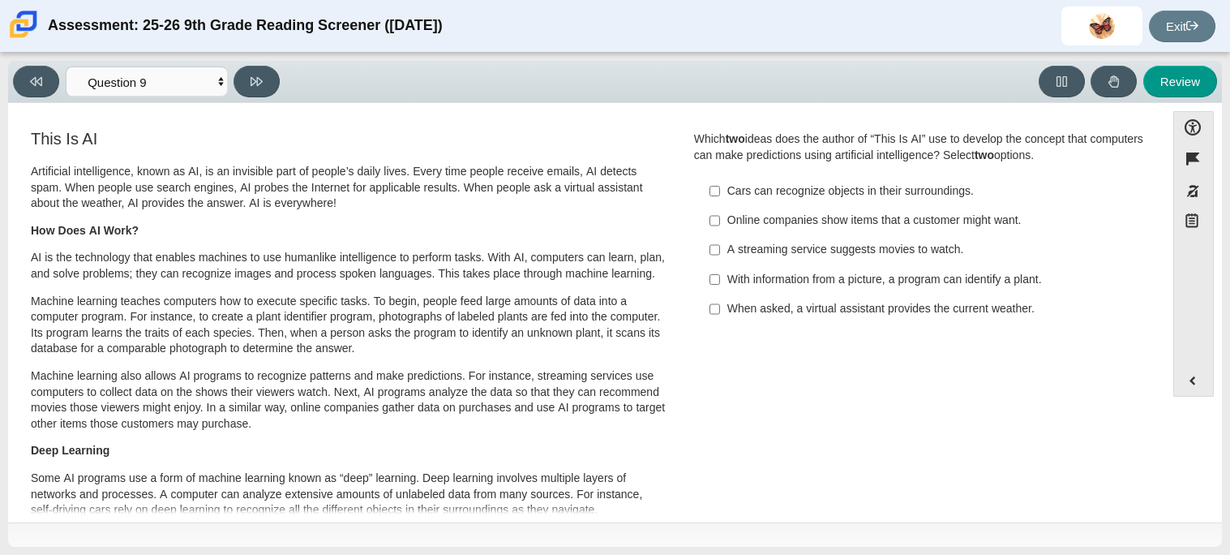
click at [863, 320] on label "When asked, a virtual assistant provides the current weather. When asked, a vir…" at bounding box center [920, 308] width 445 height 29
click at [720, 320] on input "When asked, a virtual assistant provides the current weather. When asked, a vir…" at bounding box center [714, 308] width 11 height 29
checkbox input "true"
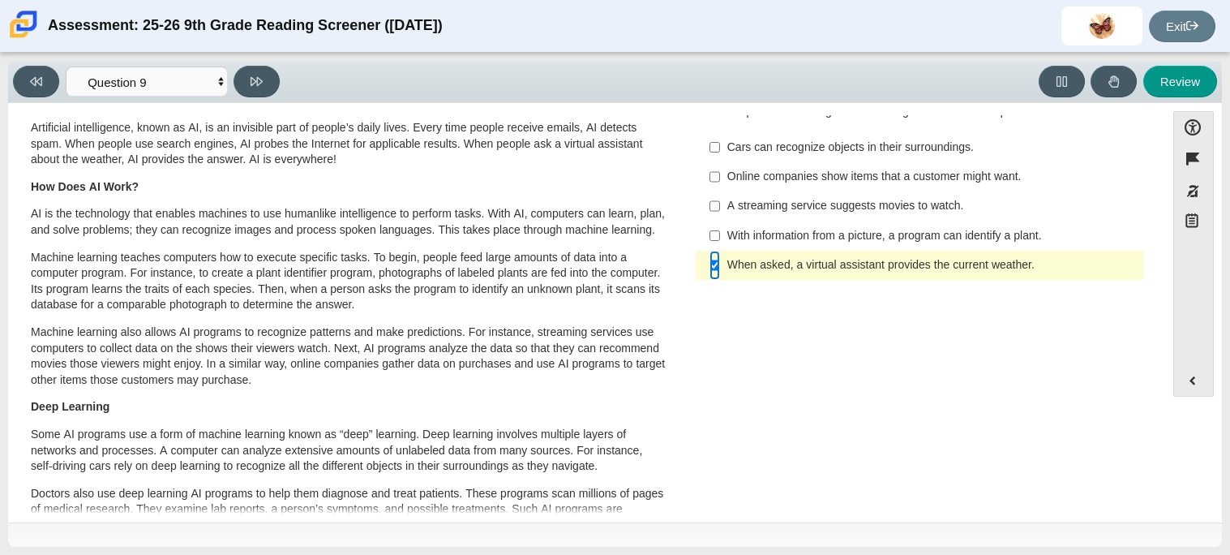
scroll to position [45, 0]
click at [769, 151] on div "Cars can recognize objects in their surroundings." at bounding box center [931, 146] width 409 height 16
click at [720, 151] on input "Cars can recognize objects in their surroundings. Cars can recognize objects in…" at bounding box center [714, 145] width 11 height 29
checkbox input "true"
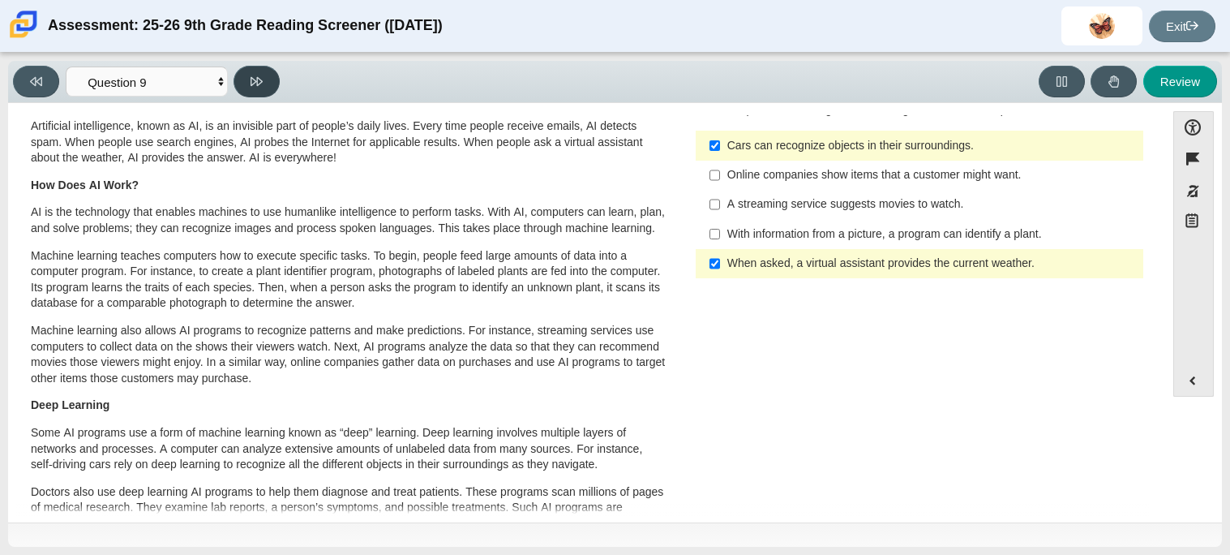
click at [271, 75] on button at bounding box center [256, 82] width 46 height 32
select select "cdf3c14e-a918-44d1-9b63-3db0fa81641e"
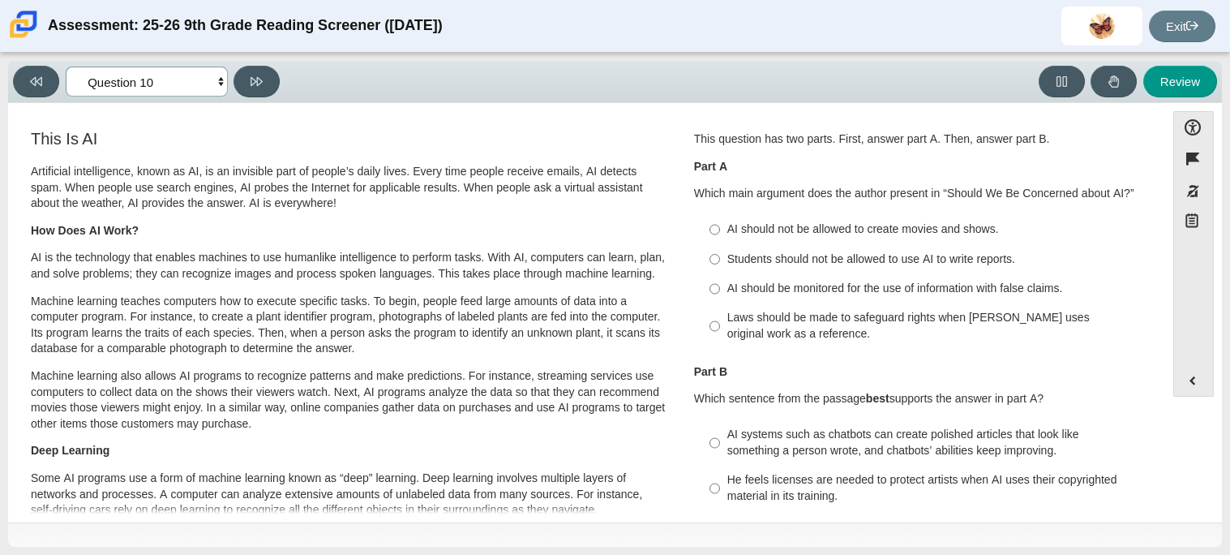
click at [142, 84] on select "Questions Question 1 Question 2 Question 3 Question 4 Question 5 Question 6 Que…" at bounding box center [147, 81] width 162 height 30
click at [144, 86] on select "Questions Question 1 Question 2 Question 3 Question 4 Question 5 Question 6 Que…" at bounding box center [147, 81] width 162 height 30
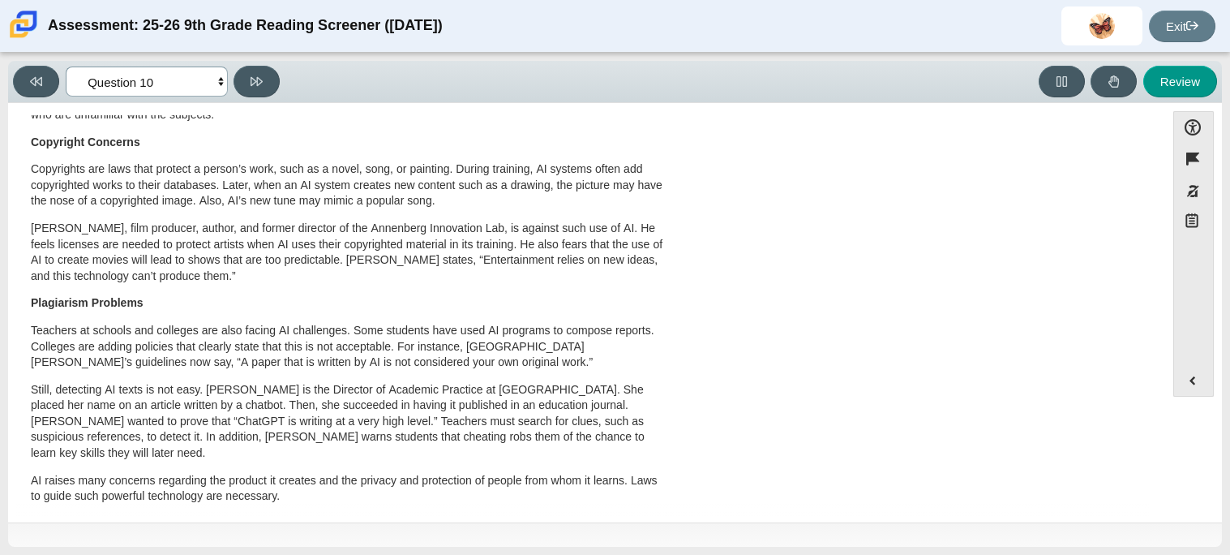
scroll to position [853, 0]
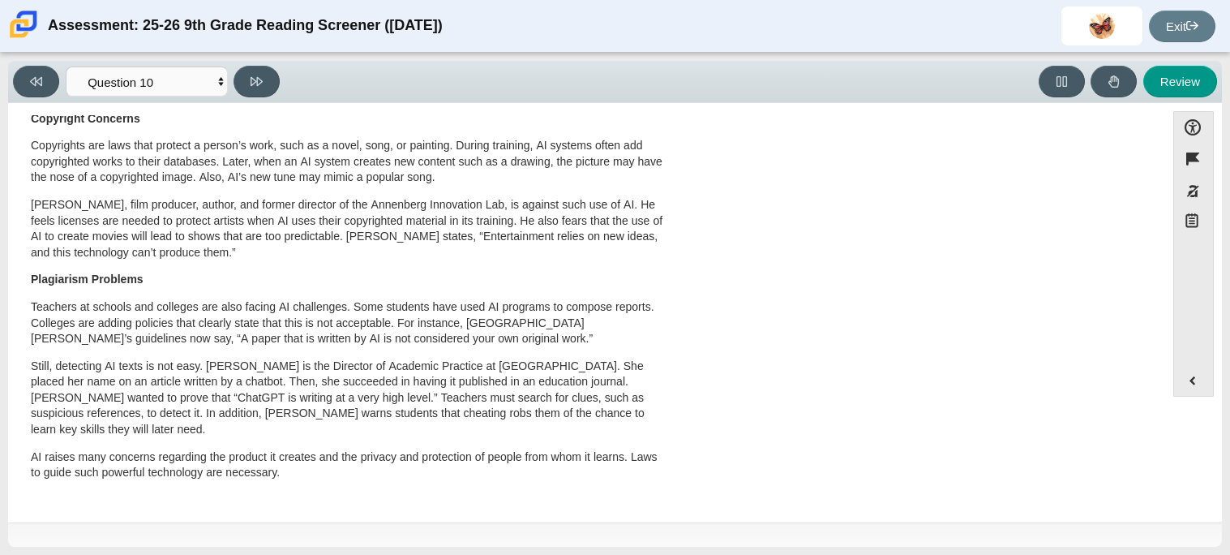
click at [504, 207] on p "[PERSON_NAME], film producer, author, and former director of the Annenberg Inno…" at bounding box center [349, 228] width 636 height 63
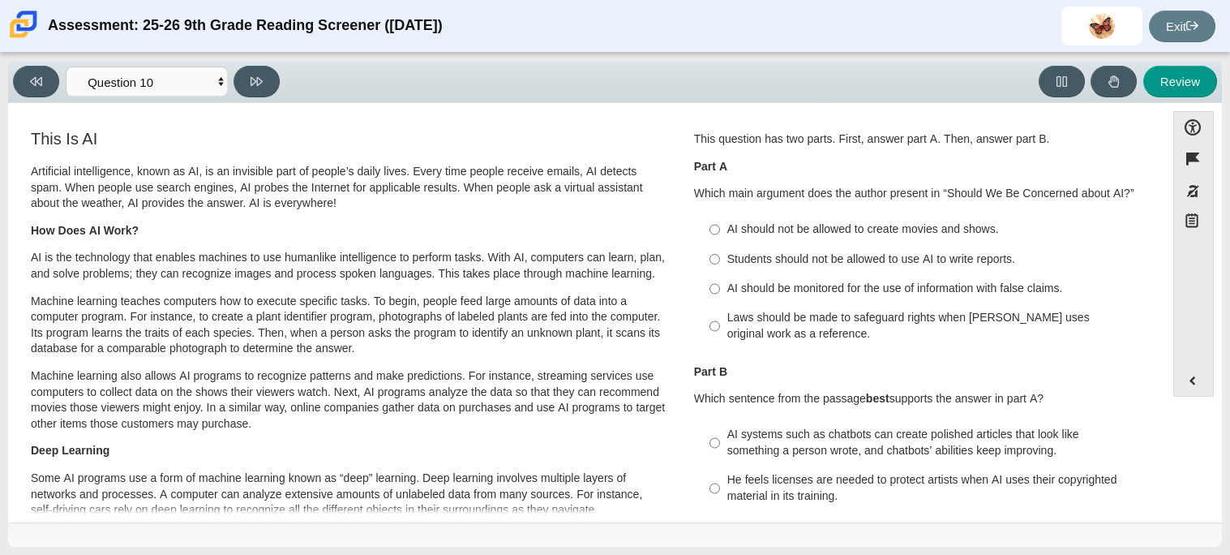
click at [769, 292] on div "AI should be monitored for the use of information with false claims." at bounding box center [931, 289] width 409 height 16
click at [720, 292] on input "AI should be monitored for the use of information with false claims. AI should …" at bounding box center [714, 288] width 11 height 29
radio input "true"
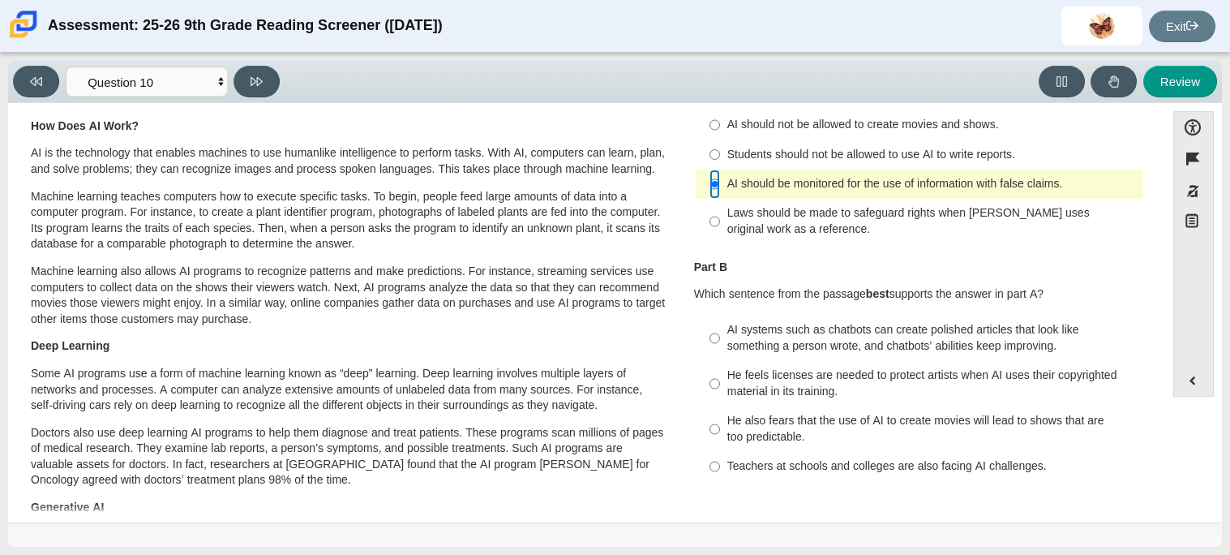
scroll to position [107, 0]
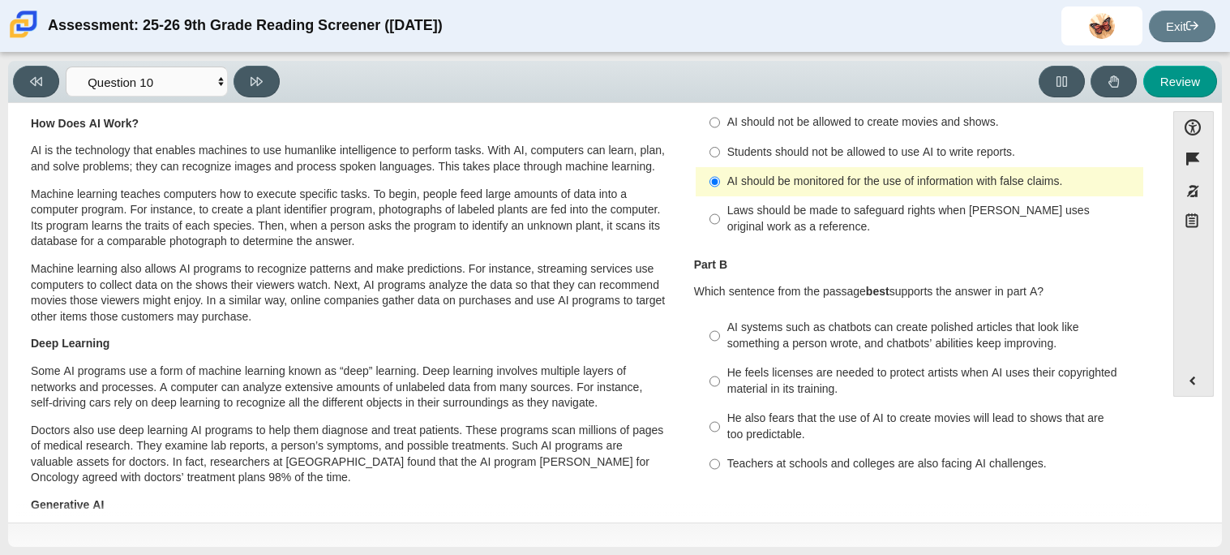
click at [862, 349] on div "AI systems such as chatbots can create polished articles that look like somethi…" at bounding box center [931, 335] width 409 height 32
click at [720, 349] on input "AI systems such as chatbots can create polished articles that look like somethi…" at bounding box center [714, 335] width 11 height 45
radio input "true"
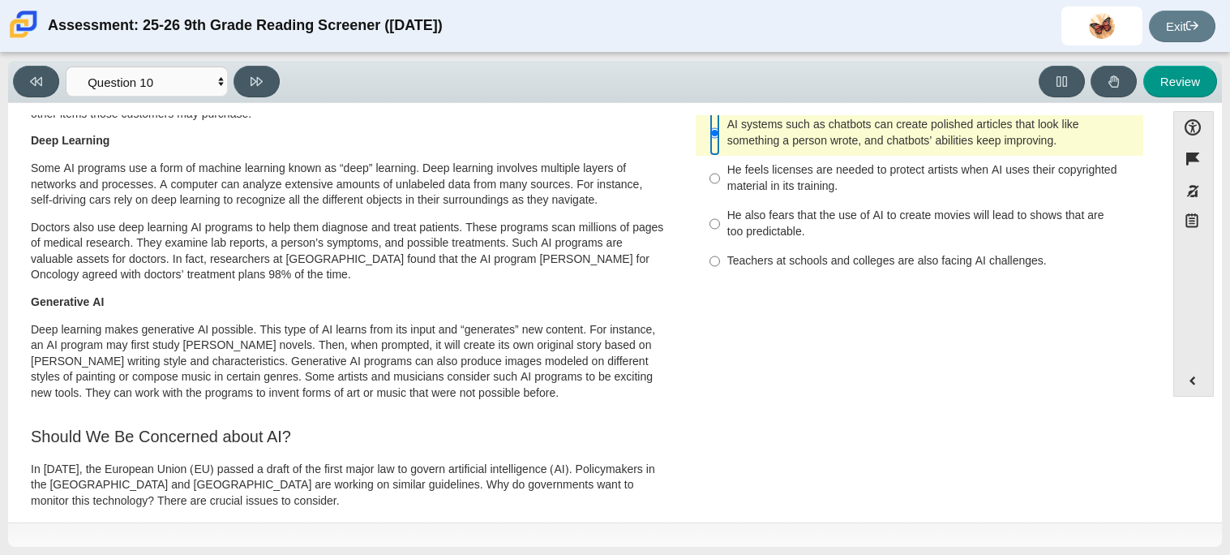
scroll to position [0, 0]
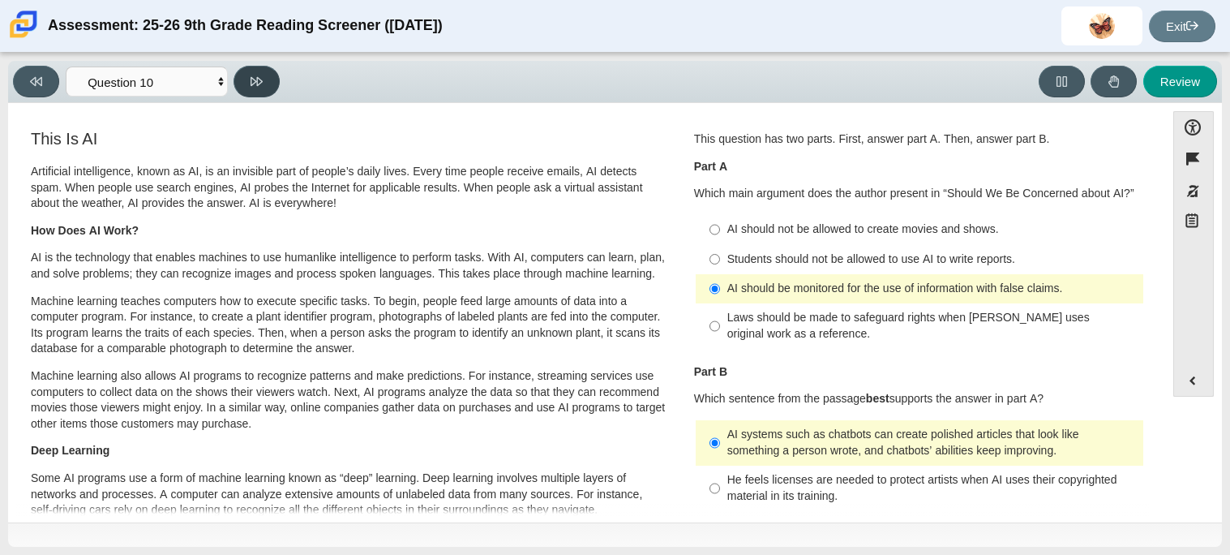
click at [255, 89] on button at bounding box center [256, 82] width 46 height 32
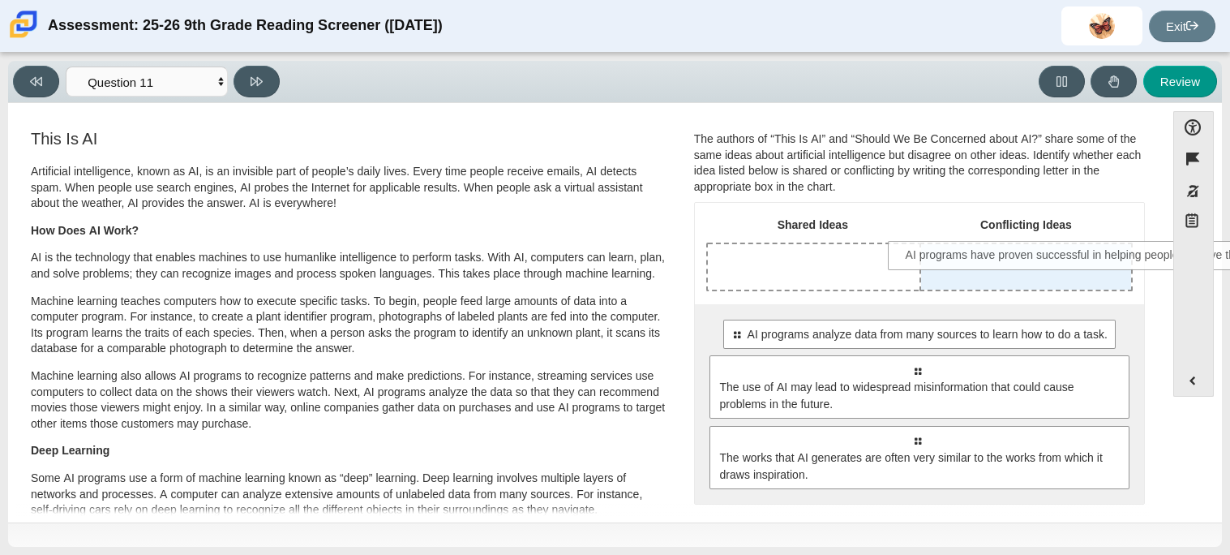
drag, startPoint x: 814, startPoint y: 335, endPoint x: 990, endPoint y: 257, distance: 192.4
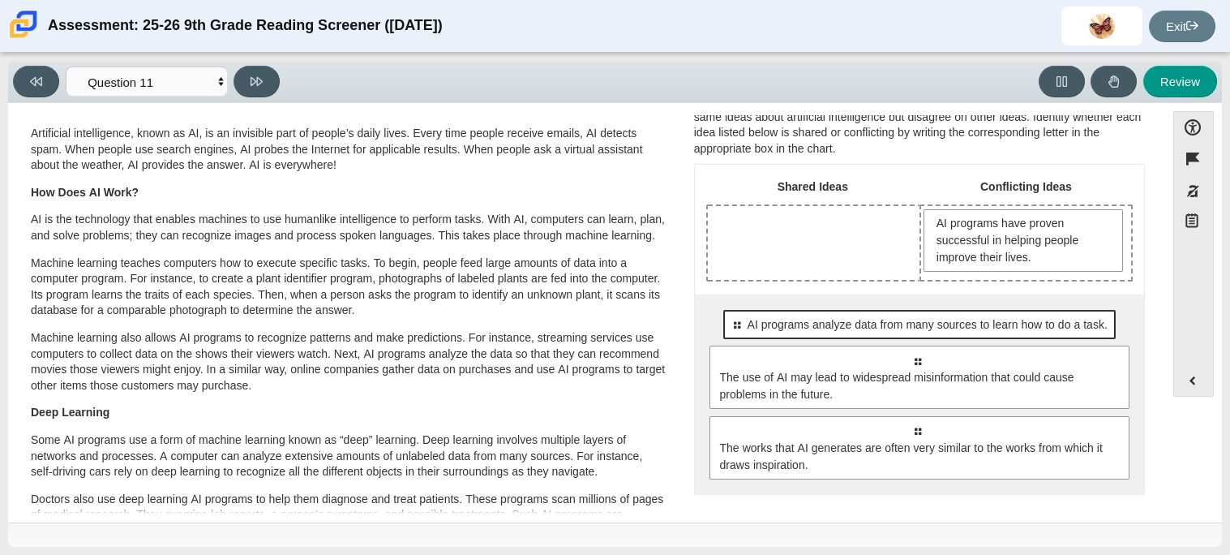
scroll to position [53, 0]
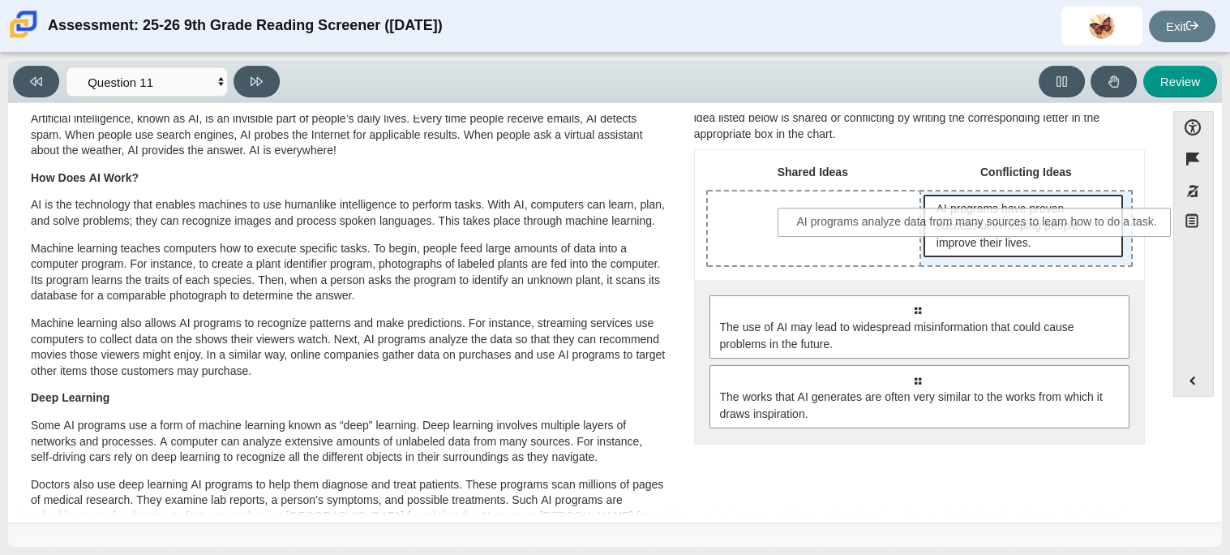
drag, startPoint x: 933, startPoint y: 322, endPoint x: 995, endPoint y: 236, distance: 105.7
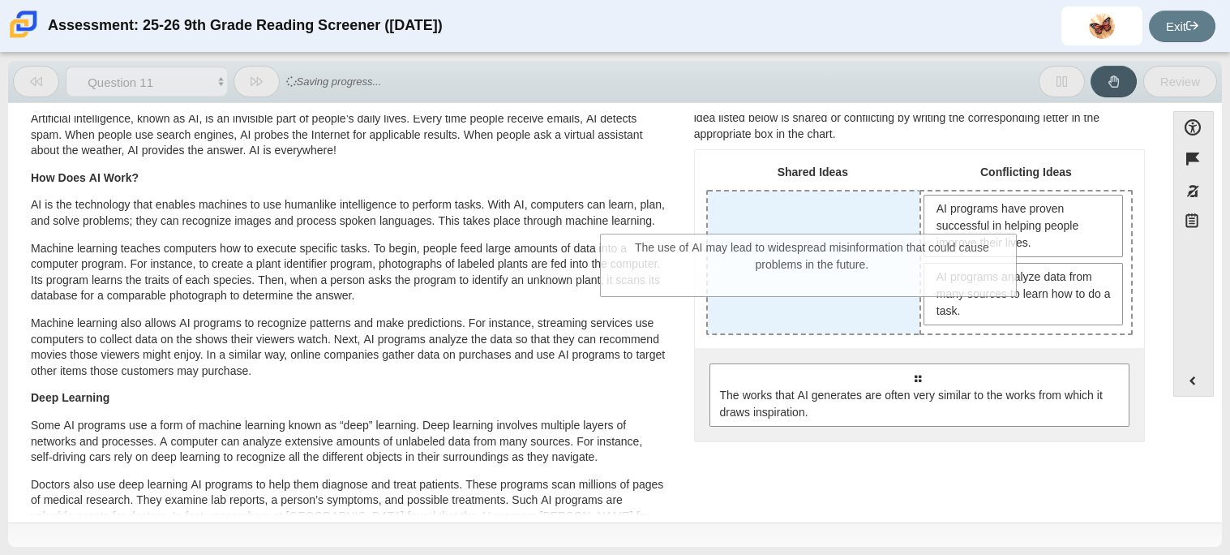
drag, startPoint x: 949, startPoint y: 396, endPoint x: 845, endPoint y: 270, distance: 164.1
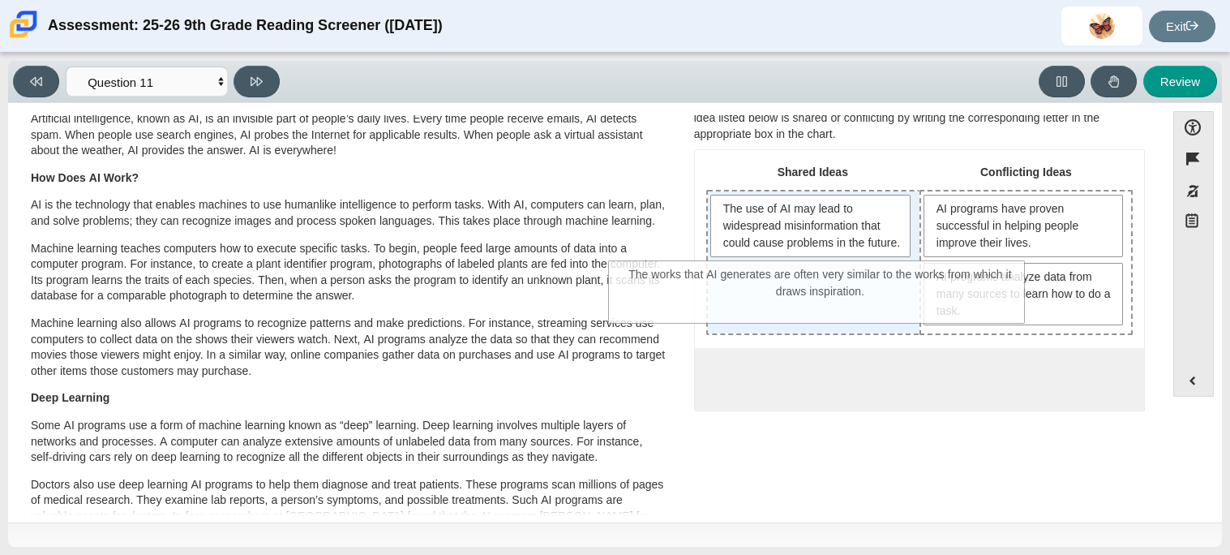
drag, startPoint x: 900, startPoint y: 418, endPoint x: 803, endPoint y: 317, distance: 139.9
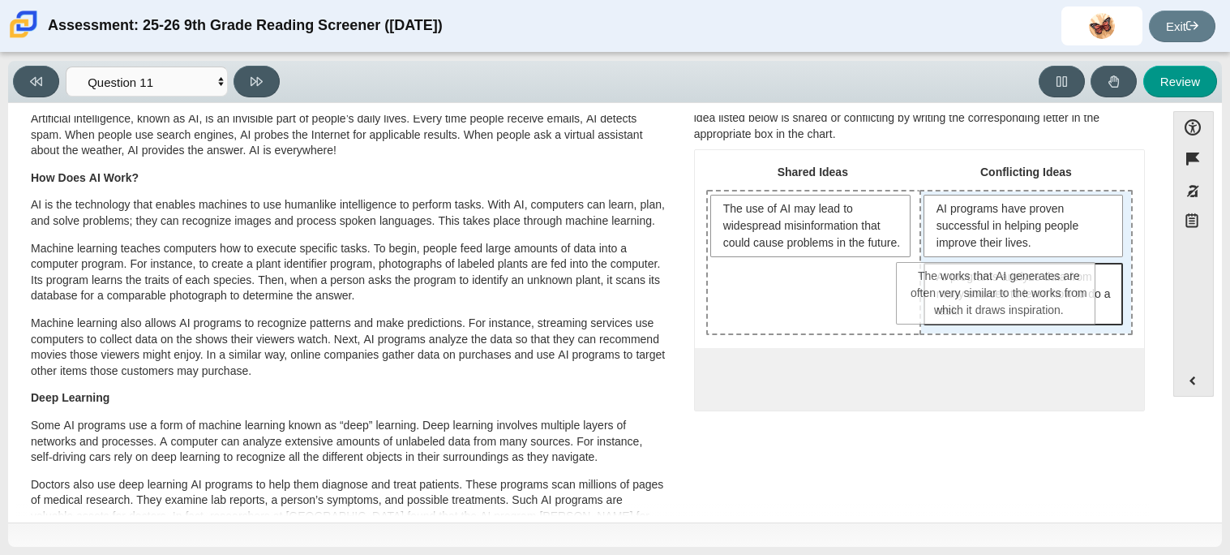
drag, startPoint x: 770, startPoint y: 317, endPoint x: 966, endPoint y: 301, distance: 196.1
click at [966, 301] on span "AI programs analyze data from many sources to learn how to do a task." at bounding box center [1025, 293] width 178 height 51
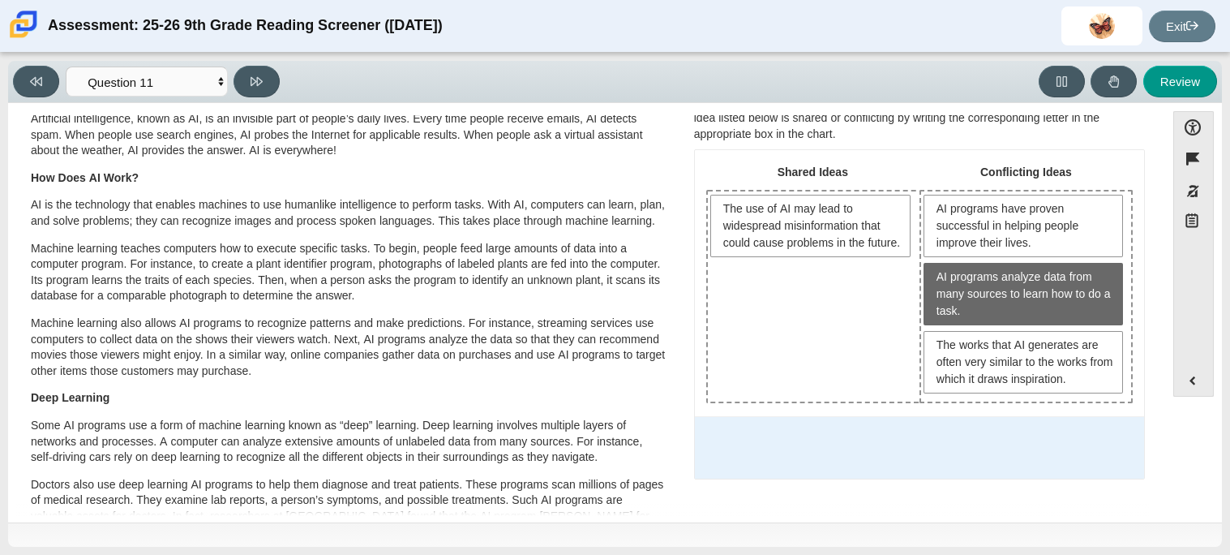
click at [827, 465] on div "0 possible responses, all responses have been moved out of possible responses p…" at bounding box center [919, 447] width 449 height 62
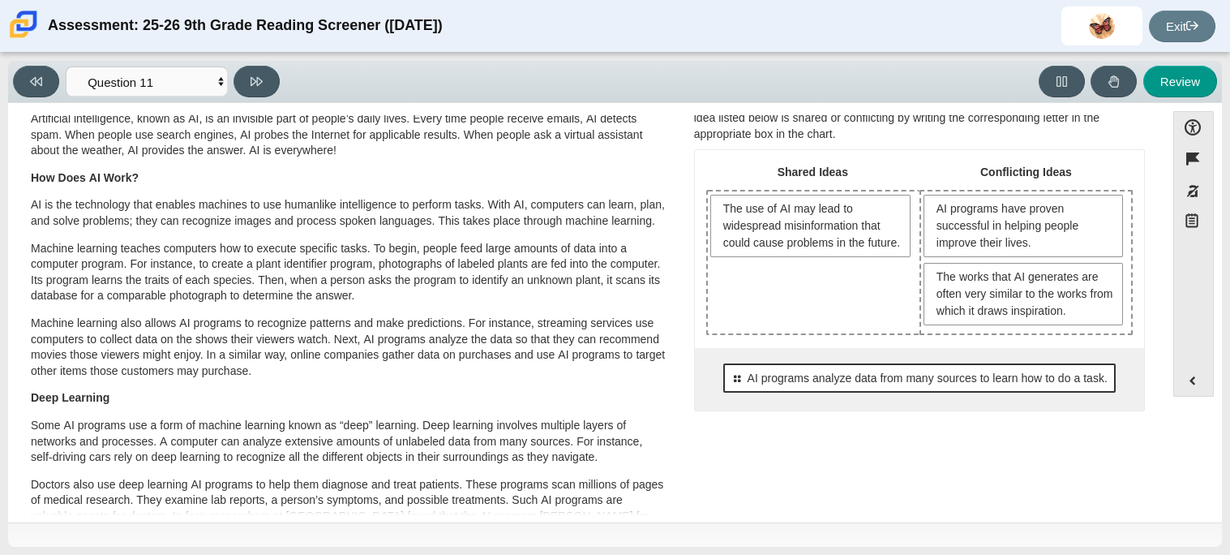
click at [864, 389] on div "Select to move response to a response input area. AI programs analyze data from…" at bounding box center [919, 377] width 392 height 29
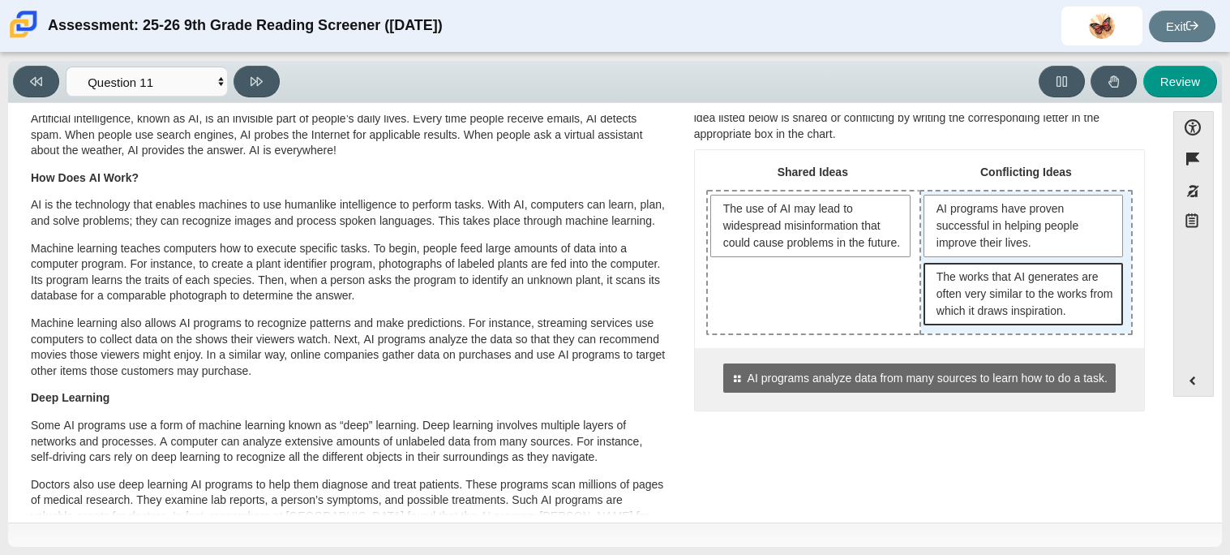
click at [956, 286] on span "The works that AI generates are often very similar to the works from which it d…" at bounding box center [1025, 293] width 178 height 51
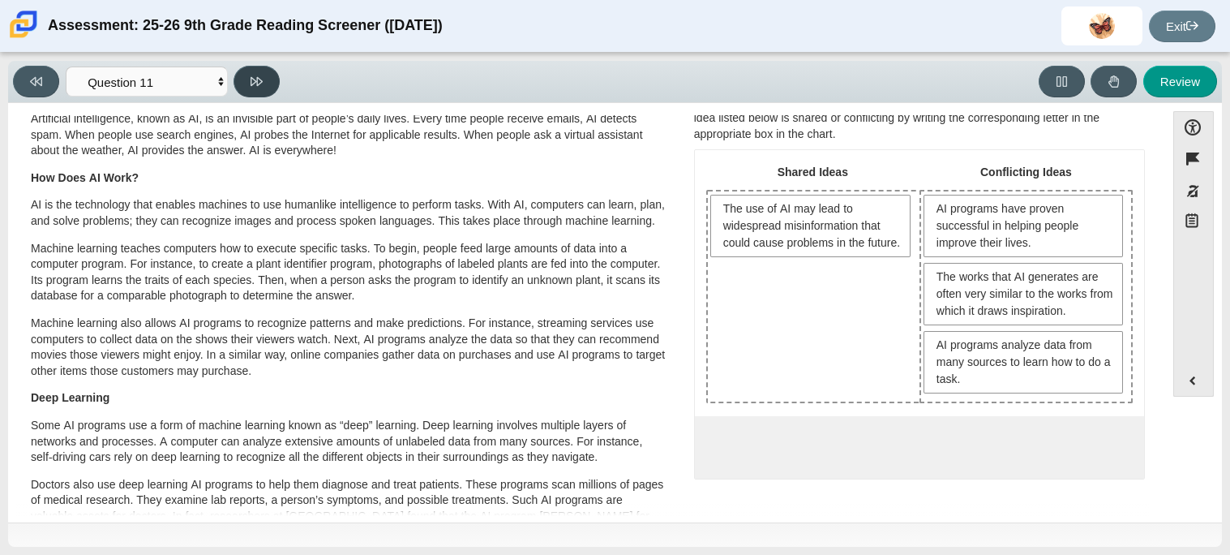
click at [257, 77] on icon at bounding box center [257, 81] width 12 height 9
select select "c3effed4-44ce-4a19-bd96-1787f34e9b4c"
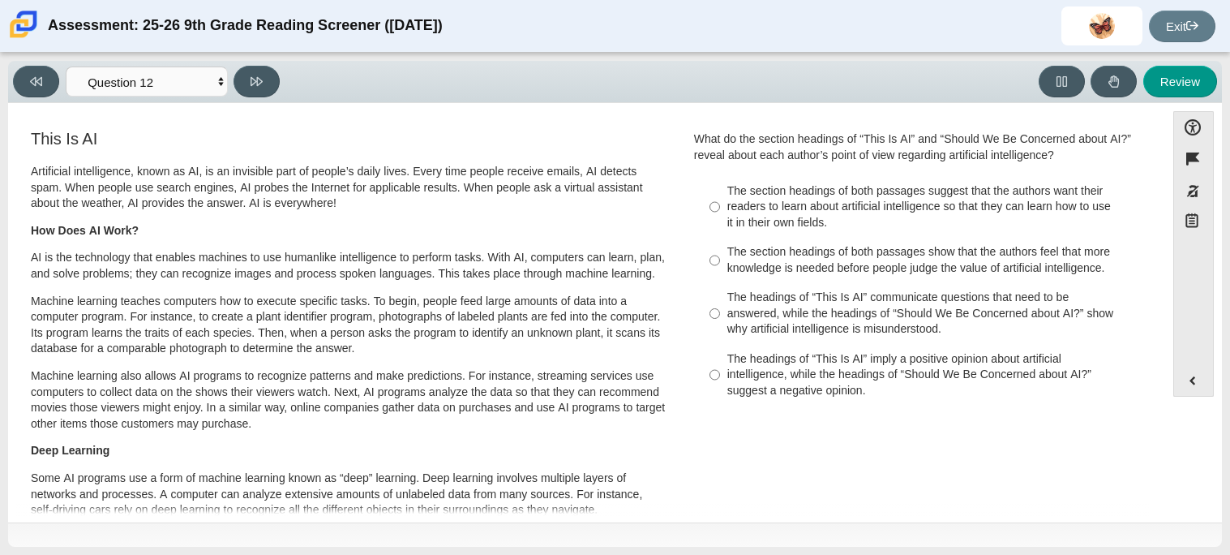
click at [839, 371] on div "The headings of “This Is AI” imply a positive opinion about artificial intellig…" at bounding box center [931, 375] width 409 height 48
click at [720, 371] on input "The headings of “This Is AI” imply a positive opinion about artificial intellig…" at bounding box center [714, 375] width 11 height 62
radio input "true"
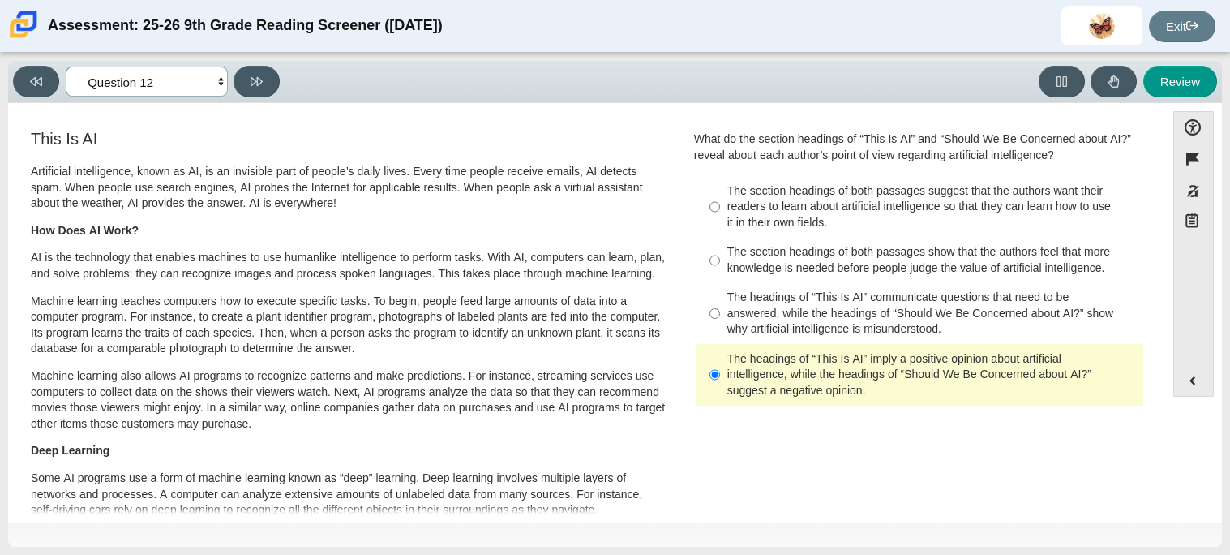
click at [87, 88] on select "Questions Question 1 Question 2 Question 3 Question 4 Question 5 Question 6 Que…" at bounding box center [147, 81] width 162 height 30
click at [167, 71] on select "Questions Question 1 Question 2 Question 3 Question 4 Question 5 Question 6 Que…" at bounding box center [147, 81] width 162 height 30
click at [168, 74] on select "Questions Question 1 Question 2 Question 3 Question 4 Question 5 Question 6 Que…" at bounding box center [147, 81] width 162 height 30
click at [66, 66] on select "Questions Question 1 Question 2 Question 3 Question 4 Question 5 Question 6 Que…" at bounding box center [147, 81] width 162 height 30
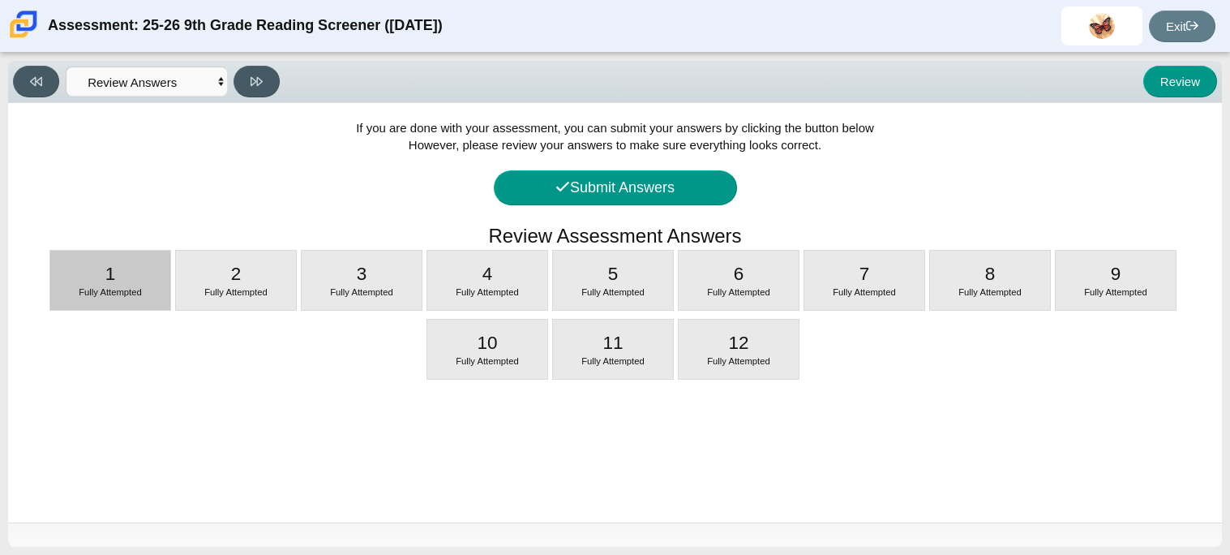
click at [133, 289] on span "Fully Attempted" at bounding box center [110, 292] width 63 height 10
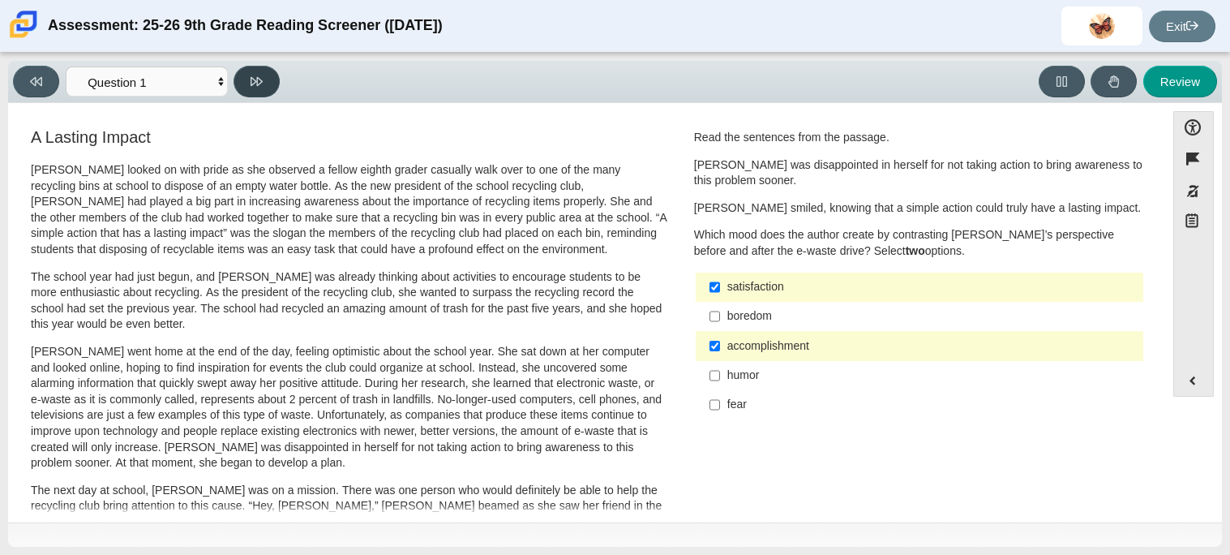
click at [267, 91] on button at bounding box center [256, 82] width 46 height 32
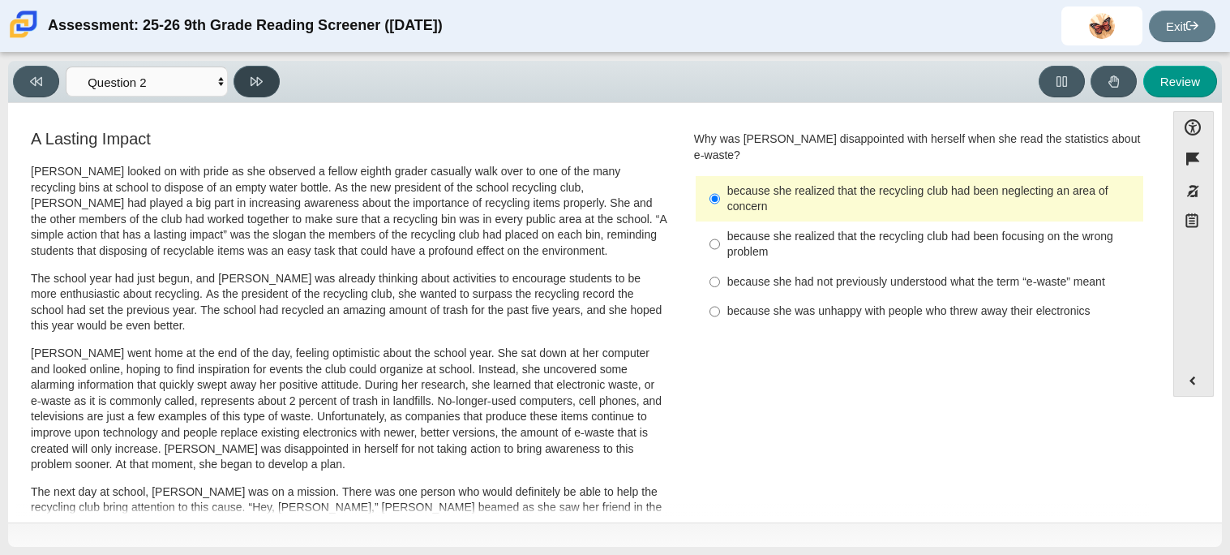
click at [268, 72] on button at bounding box center [256, 82] width 46 height 32
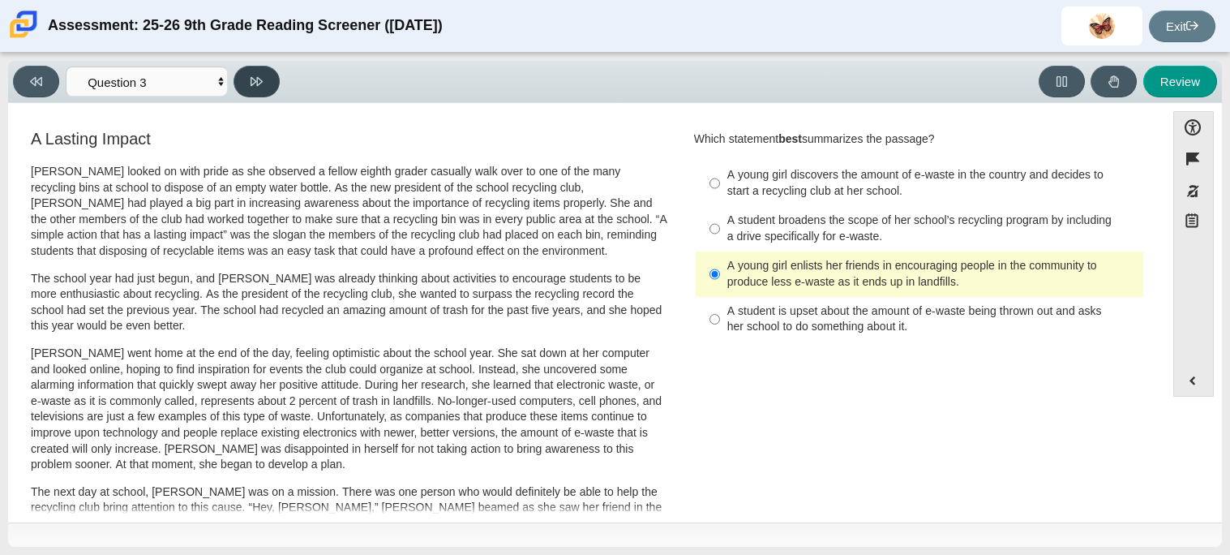
click at [241, 84] on button at bounding box center [256, 82] width 46 height 32
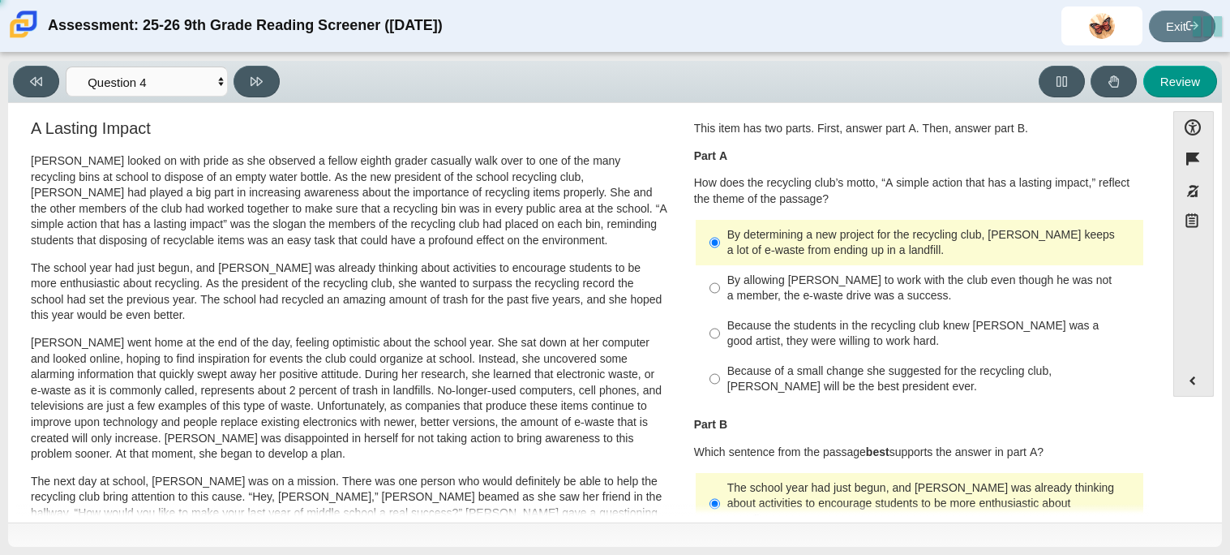
scroll to position [0, 0]
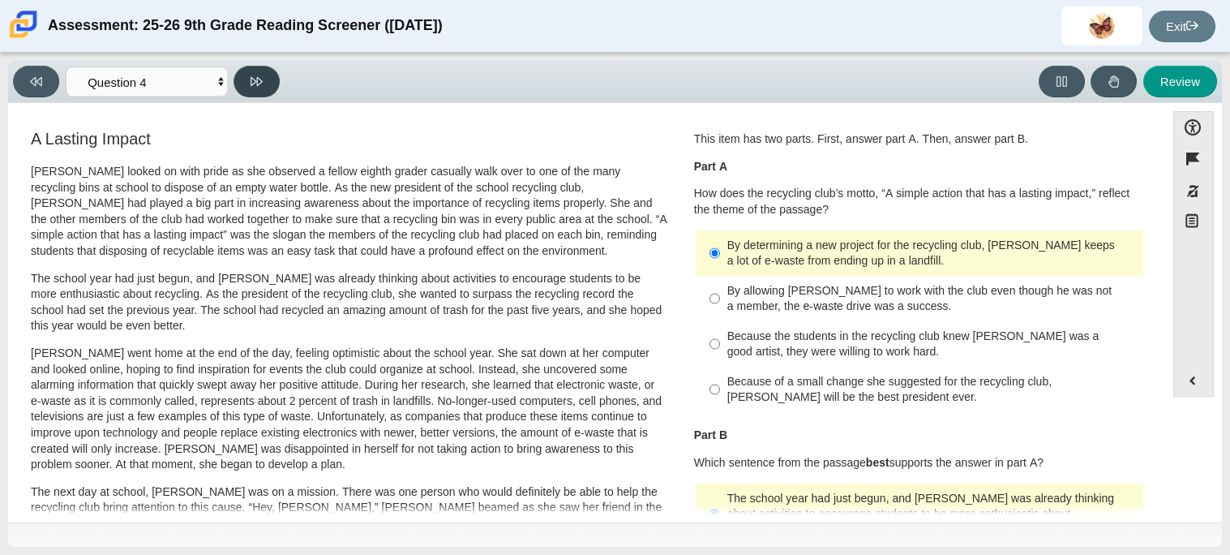
click at [242, 85] on button at bounding box center [256, 82] width 46 height 32
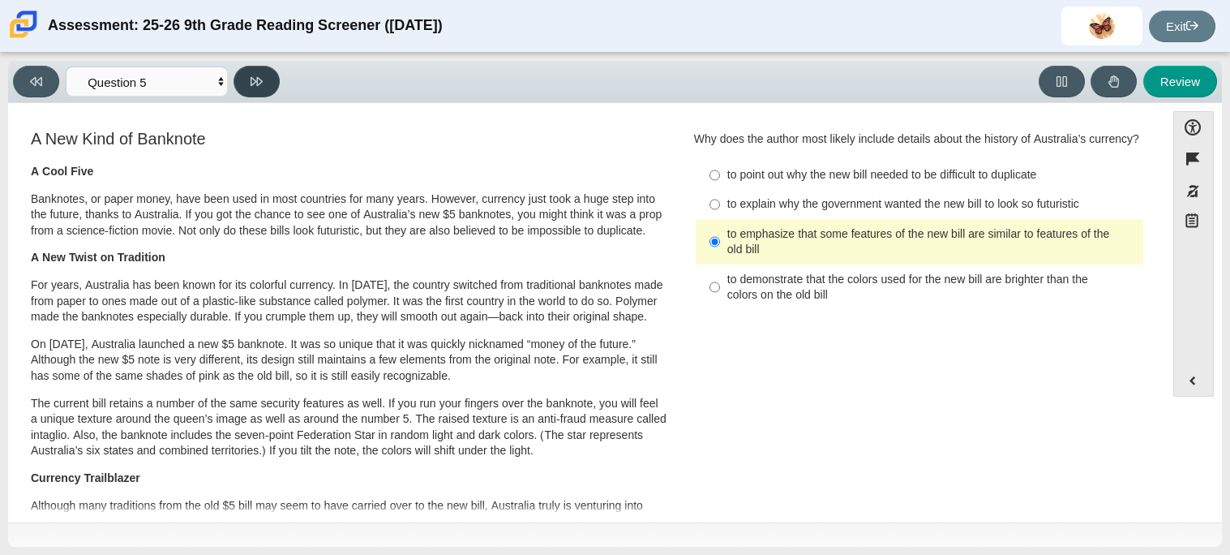
click at [268, 84] on button at bounding box center [256, 82] width 46 height 32
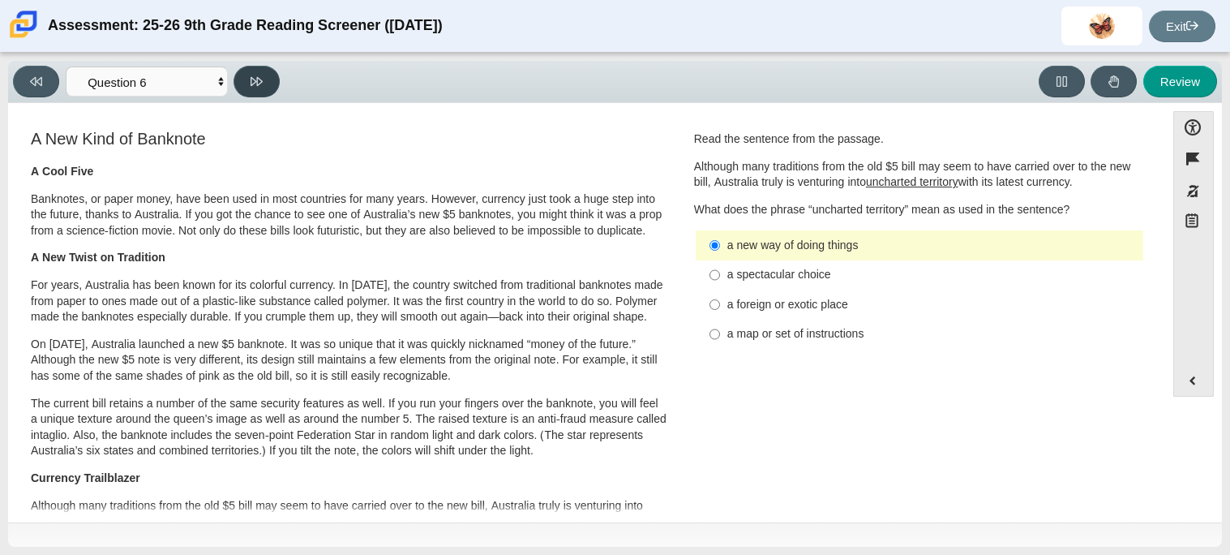
click at [268, 88] on button at bounding box center [256, 82] width 46 height 32
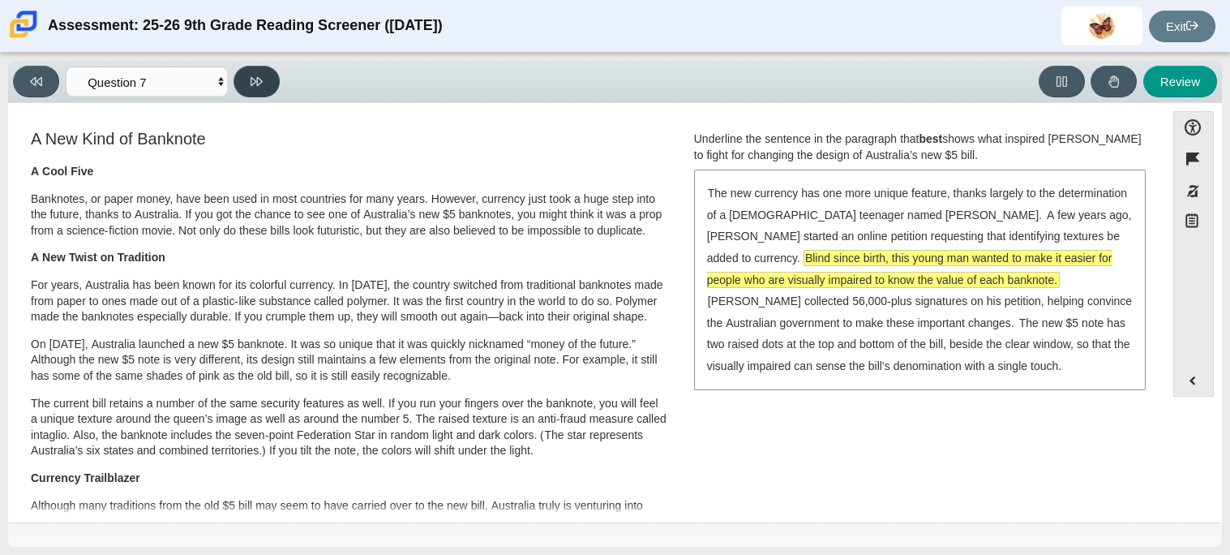
click at [270, 87] on button at bounding box center [256, 82] width 46 height 32
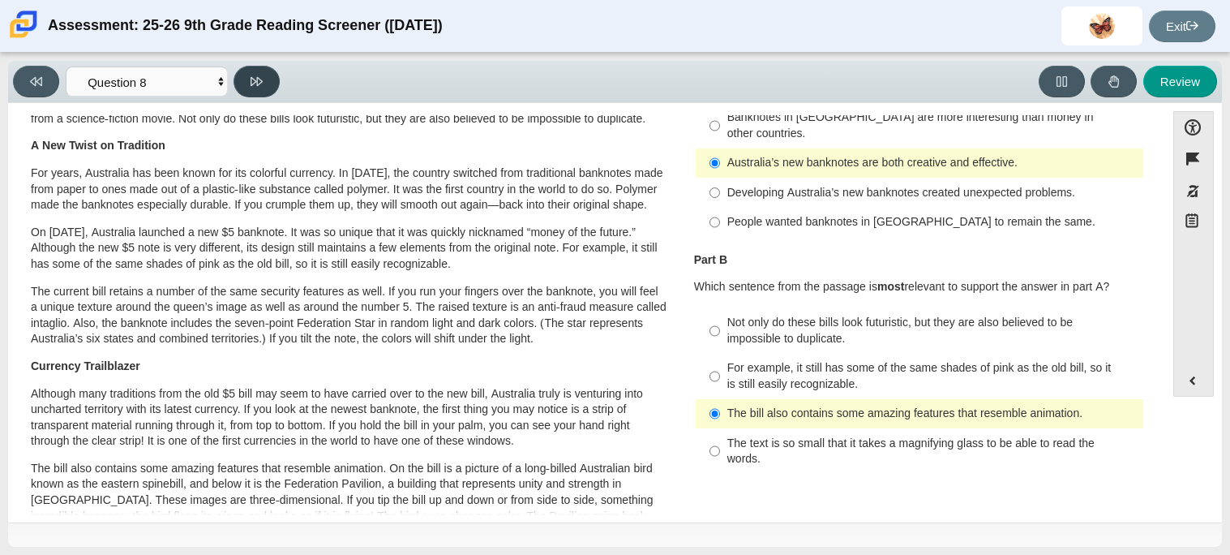
click at [270, 87] on button at bounding box center [256, 82] width 46 height 32
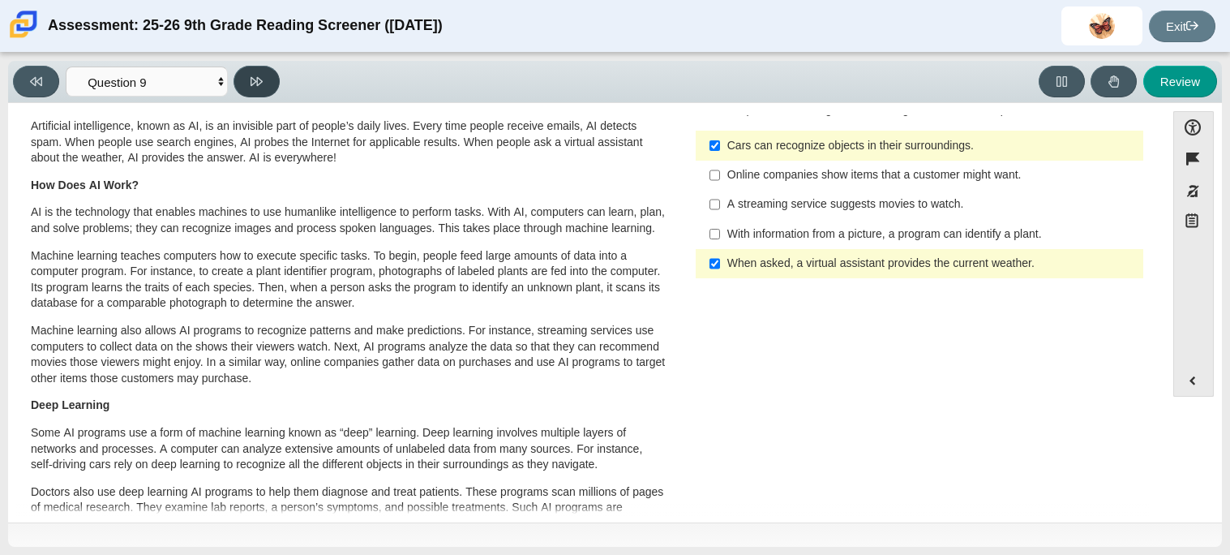
click at [270, 87] on button at bounding box center [256, 82] width 46 height 32
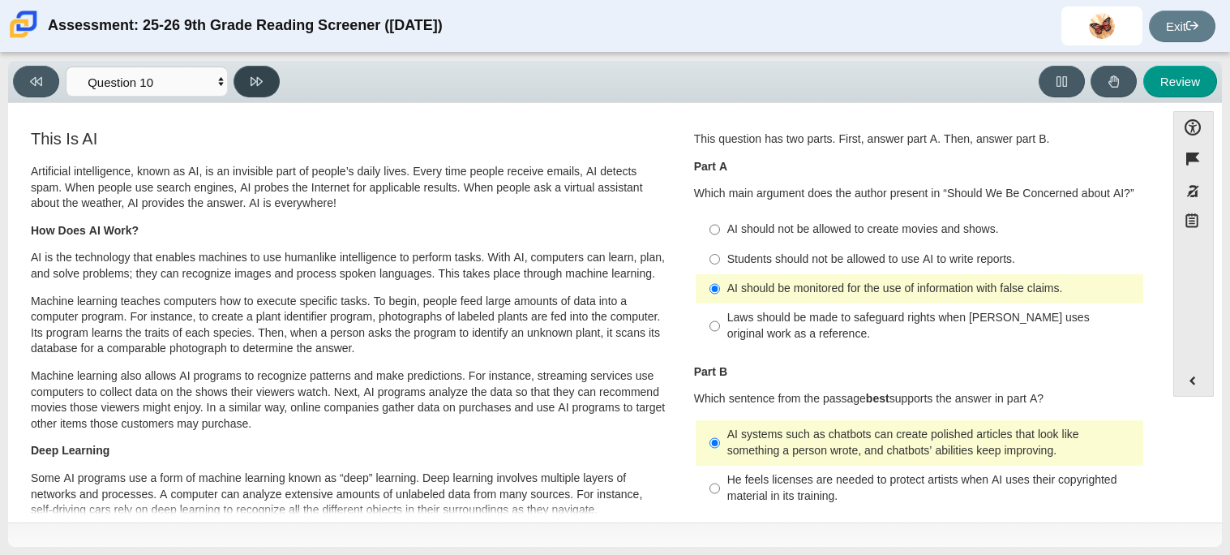
click at [266, 87] on button at bounding box center [256, 82] width 46 height 32
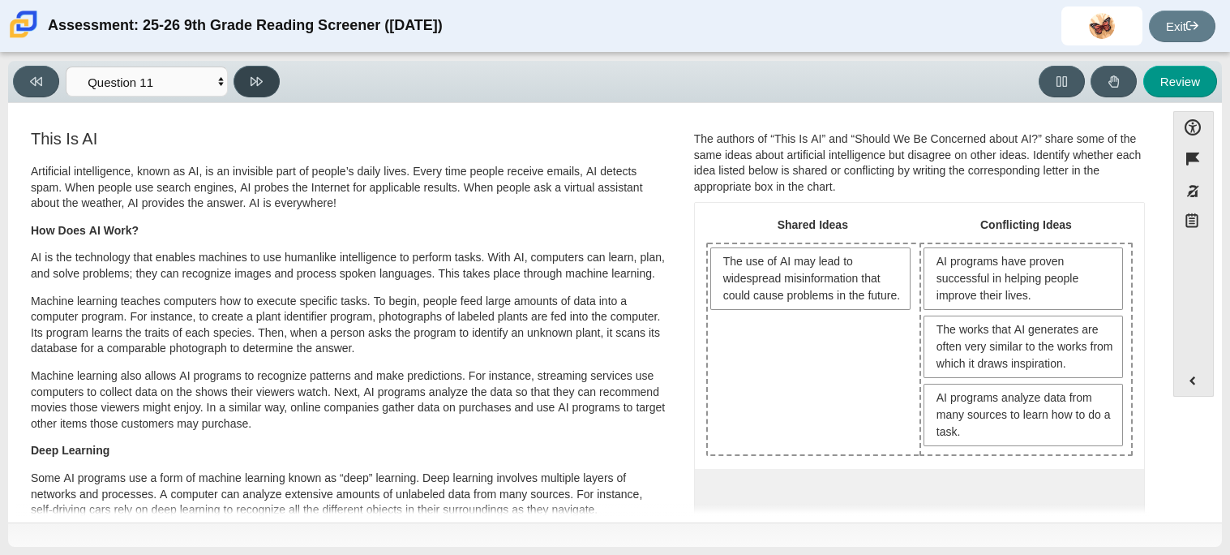
click at [251, 80] on icon at bounding box center [257, 81] width 12 height 12
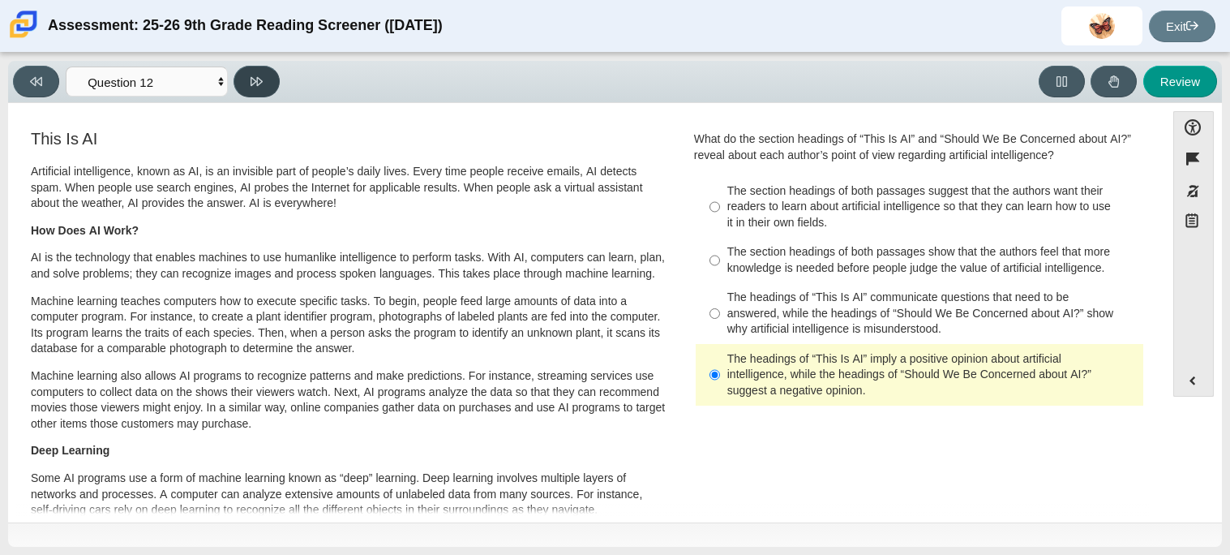
click at [255, 92] on button at bounding box center [256, 82] width 46 height 32
select select "review"
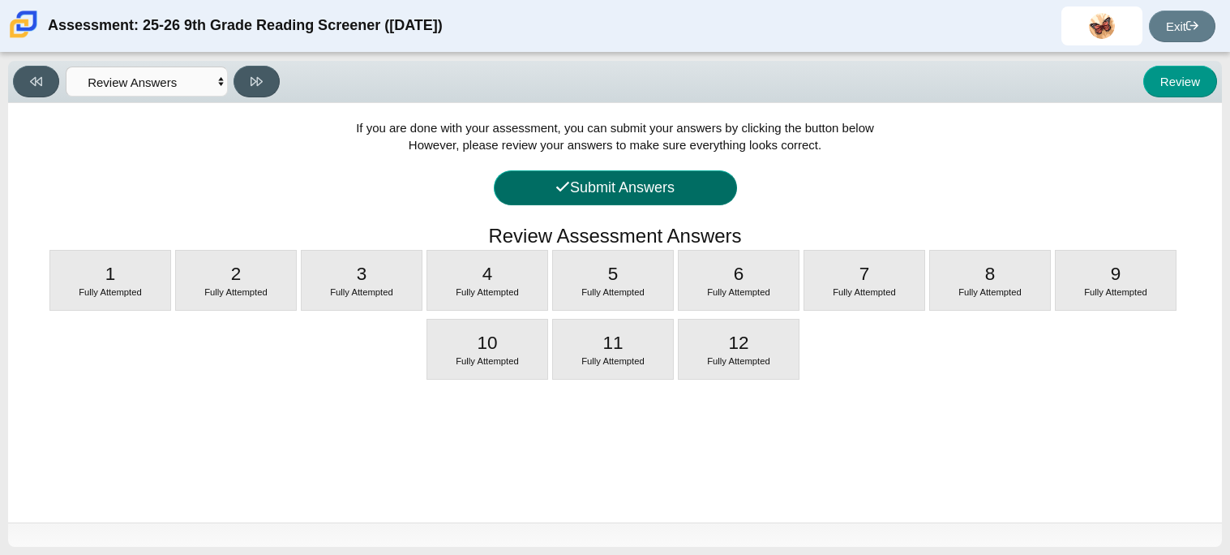
click at [645, 184] on button "Submit Answers" at bounding box center [615, 187] width 243 height 35
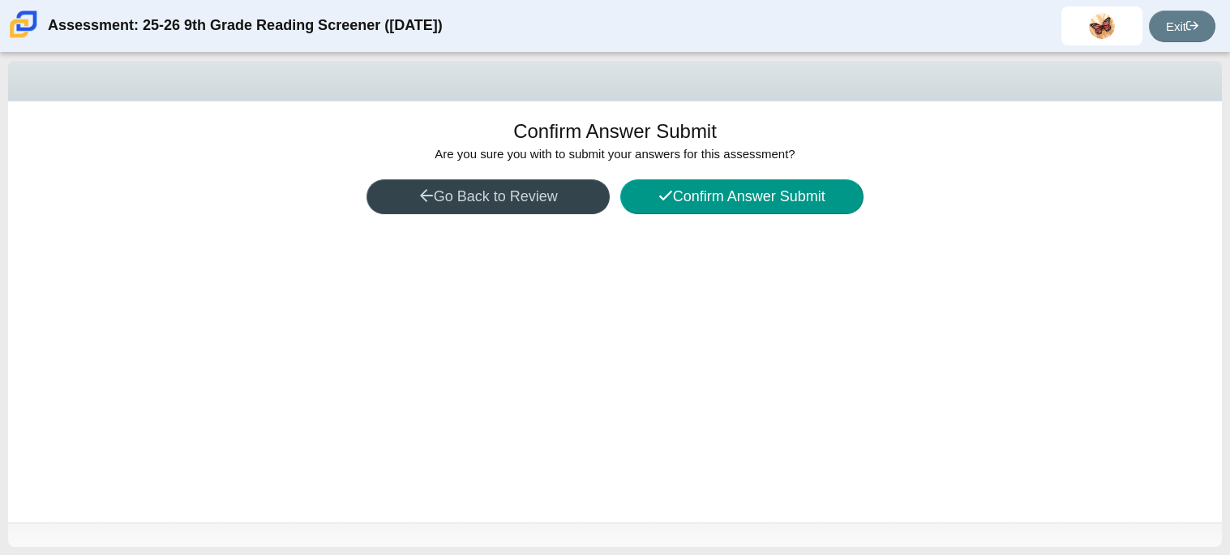
click at [486, 202] on button "Go Back to Review" at bounding box center [487, 196] width 243 height 35
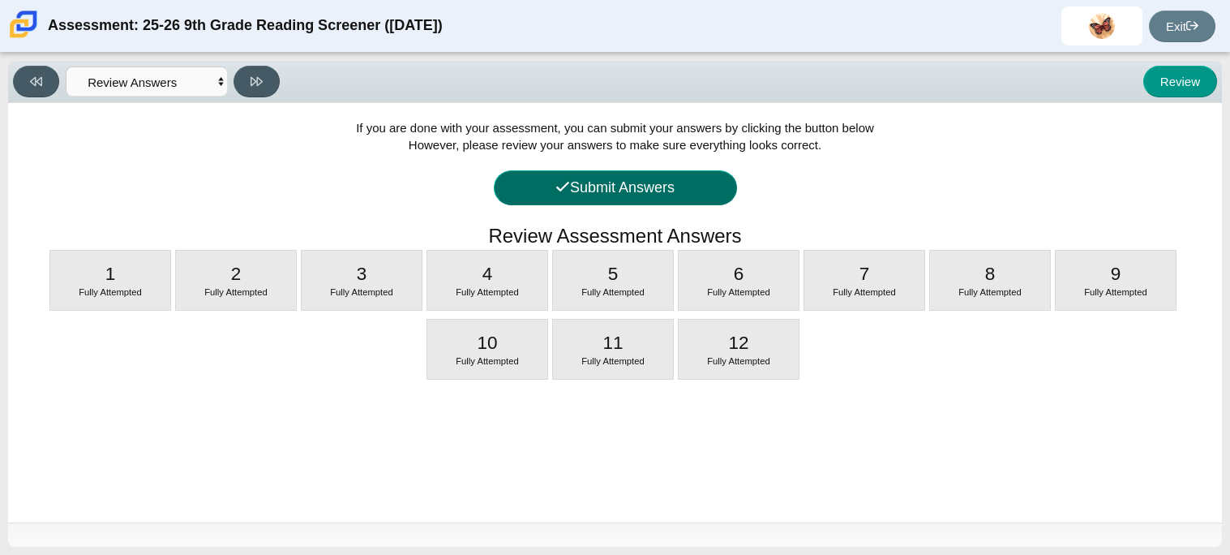
click at [543, 185] on button "Submit Answers" at bounding box center [615, 187] width 243 height 35
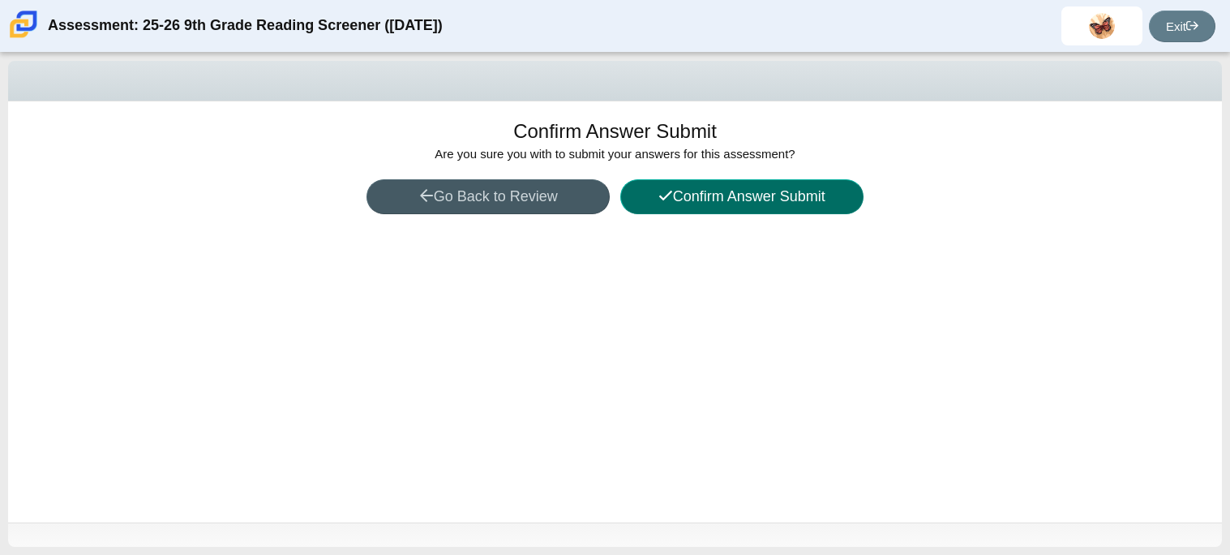
click at [736, 208] on button "Confirm Answer Submit" at bounding box center [741, 196] width 243 height 35
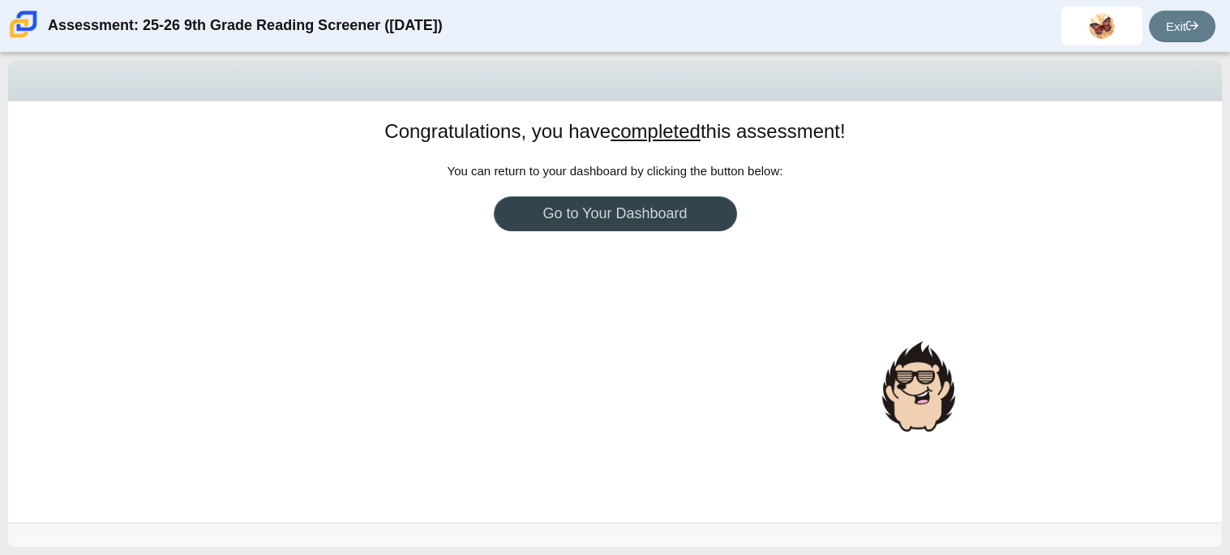
click at [586, 197] on link "Go to Your Dashboard" at bounding box center [615, 213] width 243 height 35
